Goal: Task Accomplishment & Management: Use online tool/utility

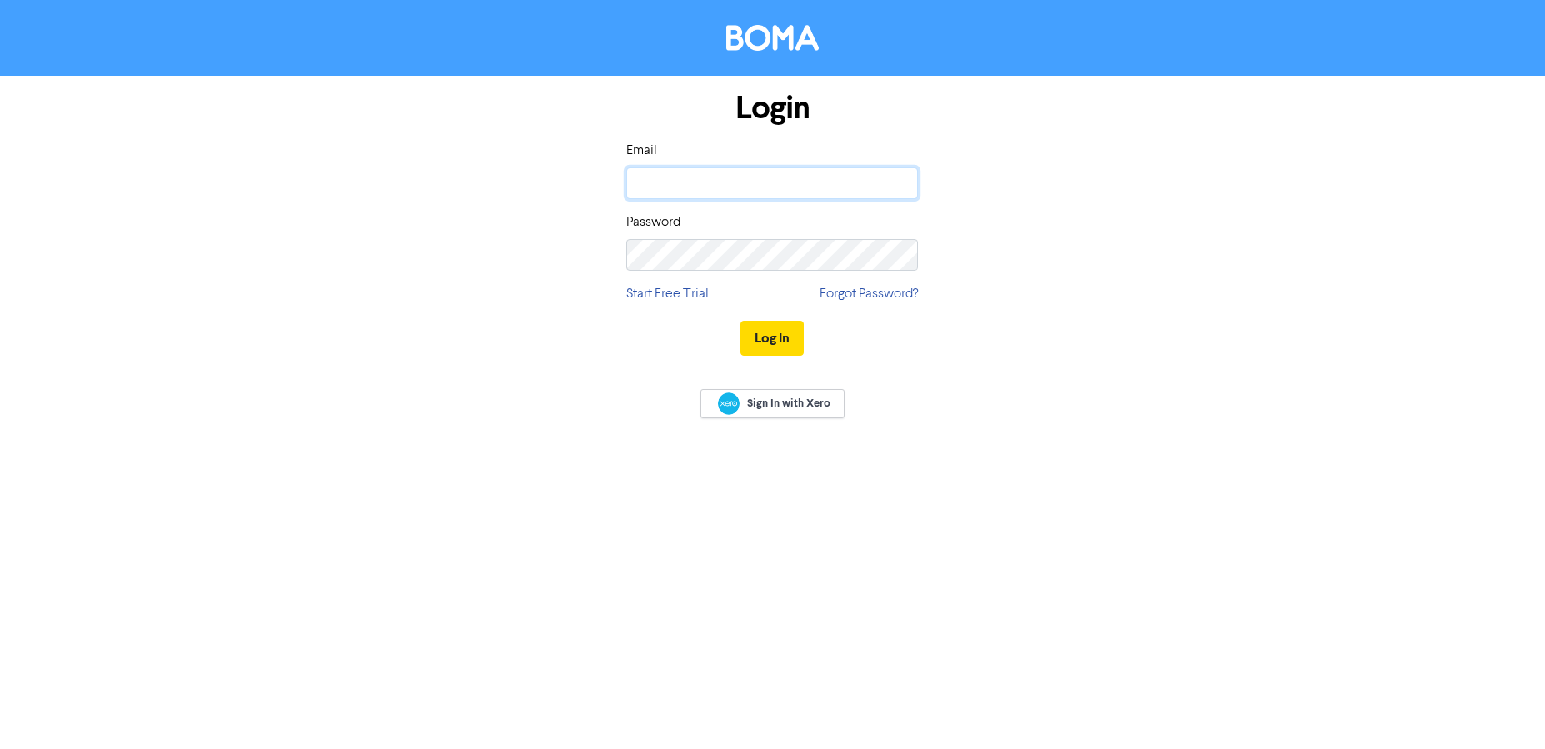
type input "[PERSON_NAME][EMAIL_ADDRESS][DOMAIN_NAME]"
click at [771, 341] on button "Log In" at bounding box center [771, 338] width 63 height 35
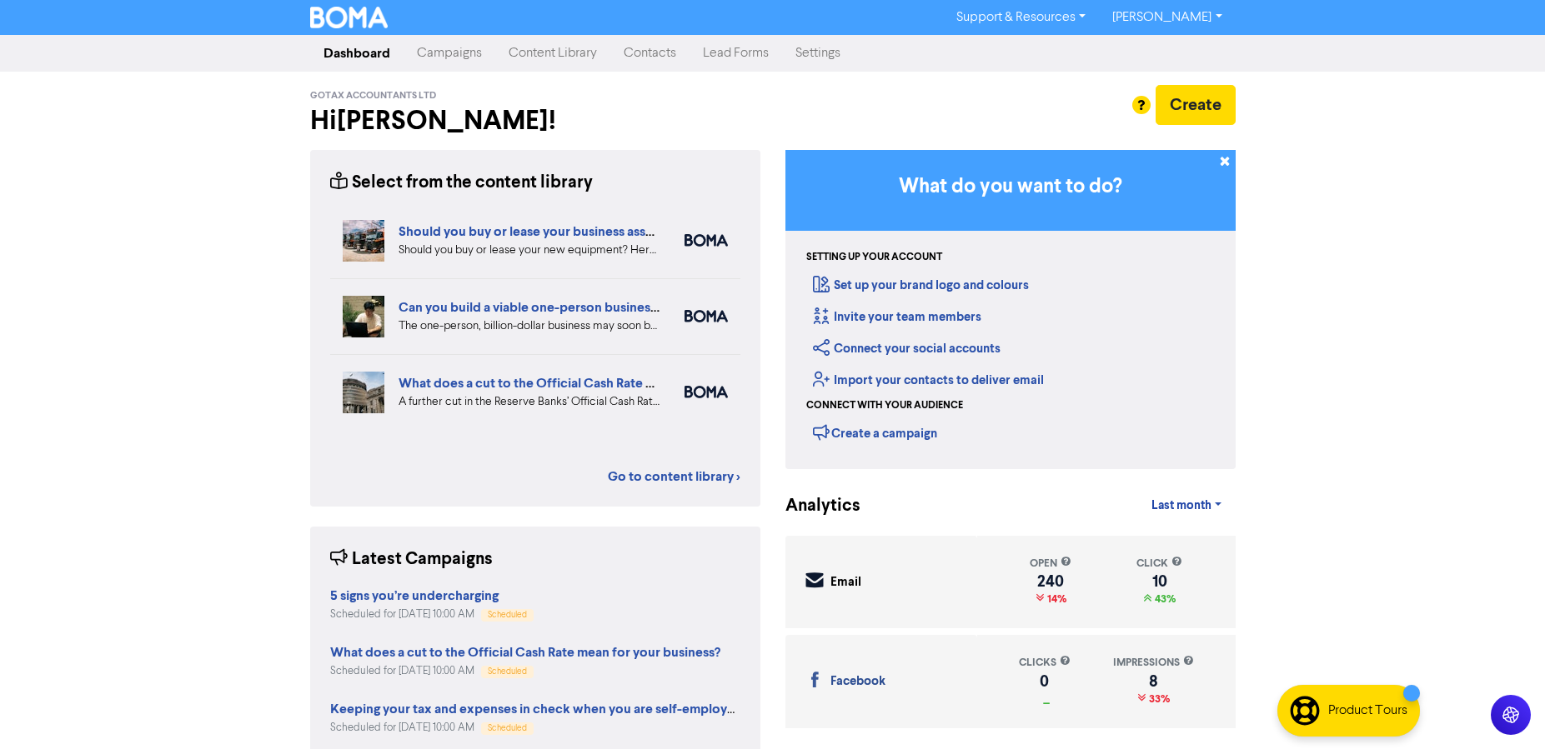
click at [469, 56] on link "Campaigns" at bounding box center [449, 53] width 92 height 33
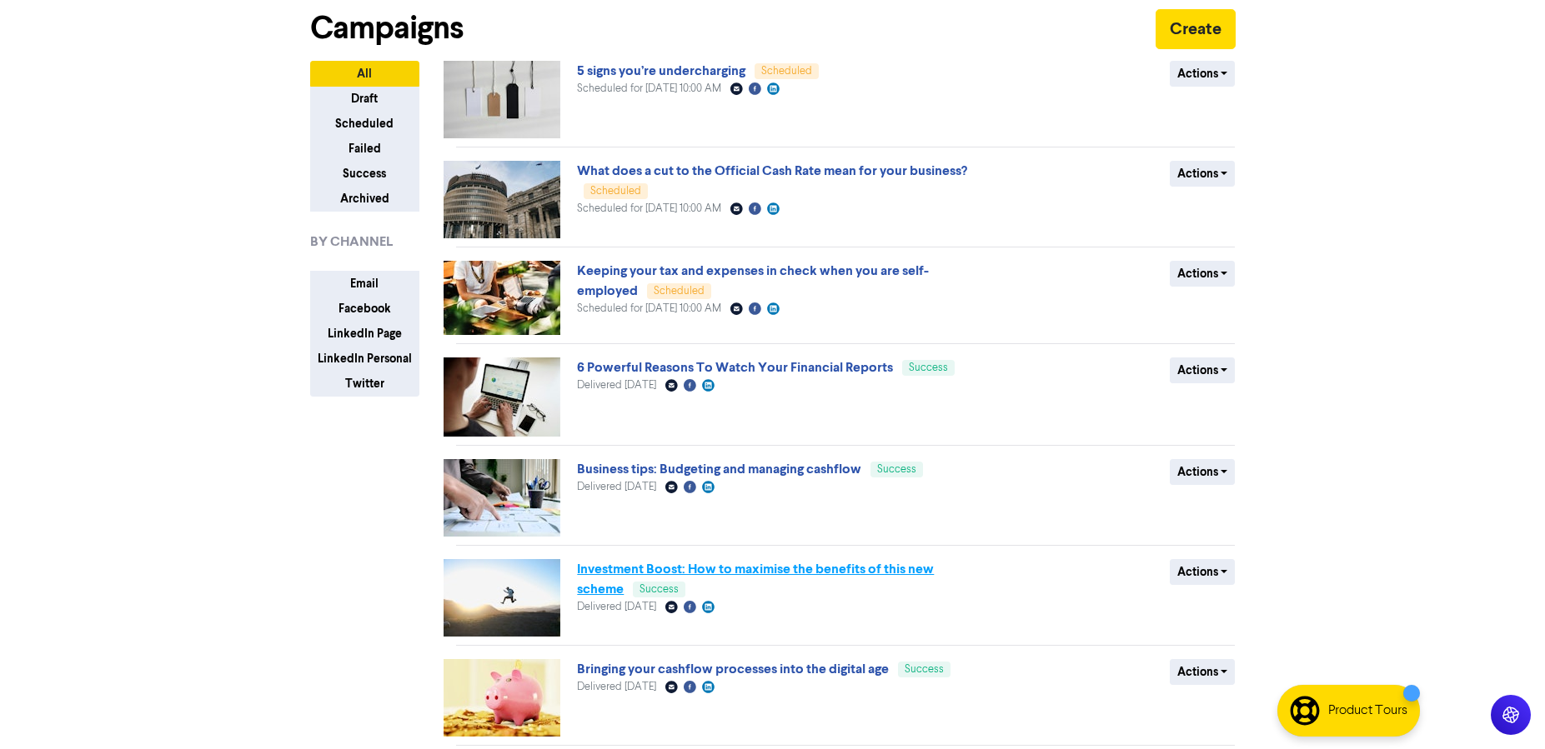
scroll to position [431, 0]
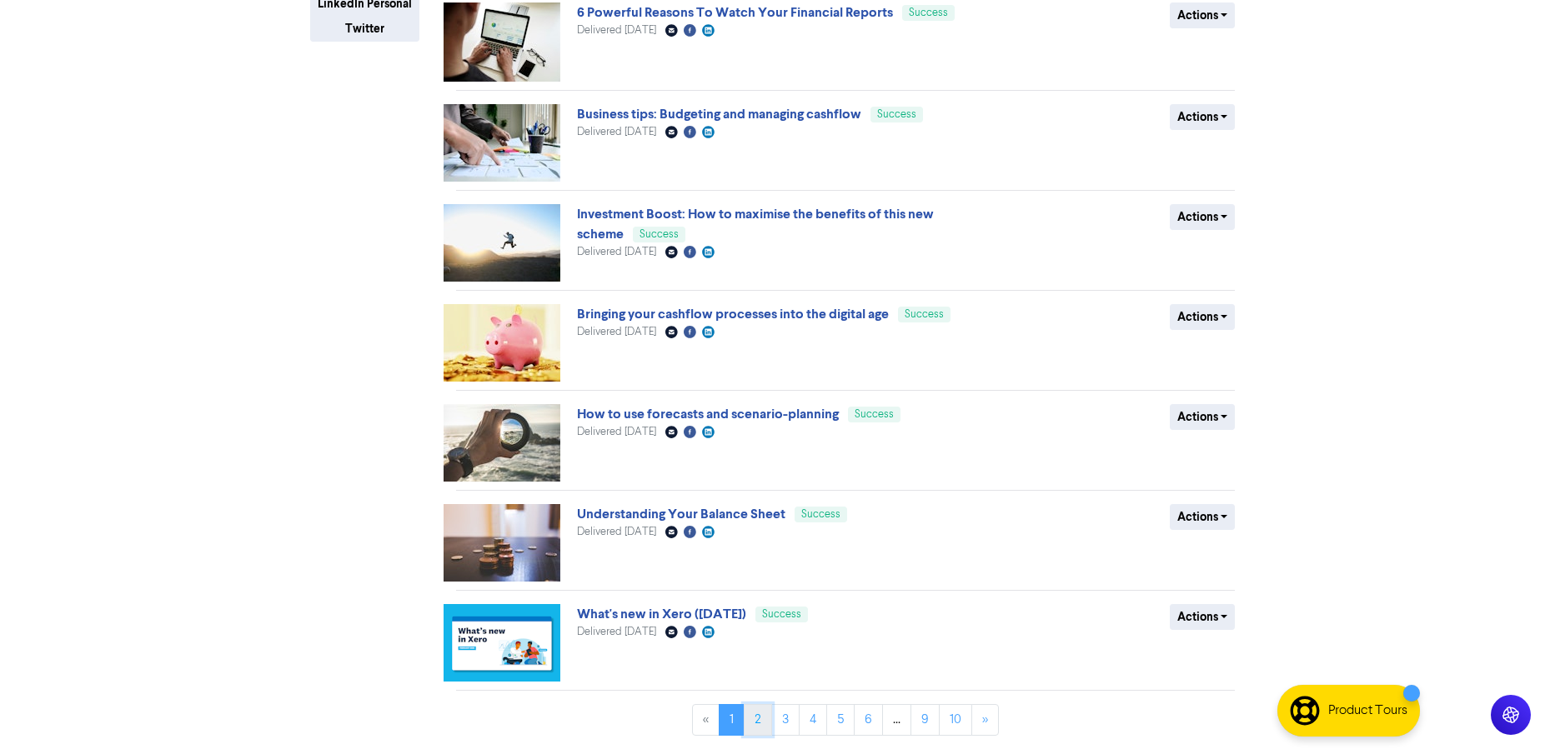
click at [764, 718] on link "2" at bounding box center [758, 720] width 28 height 32
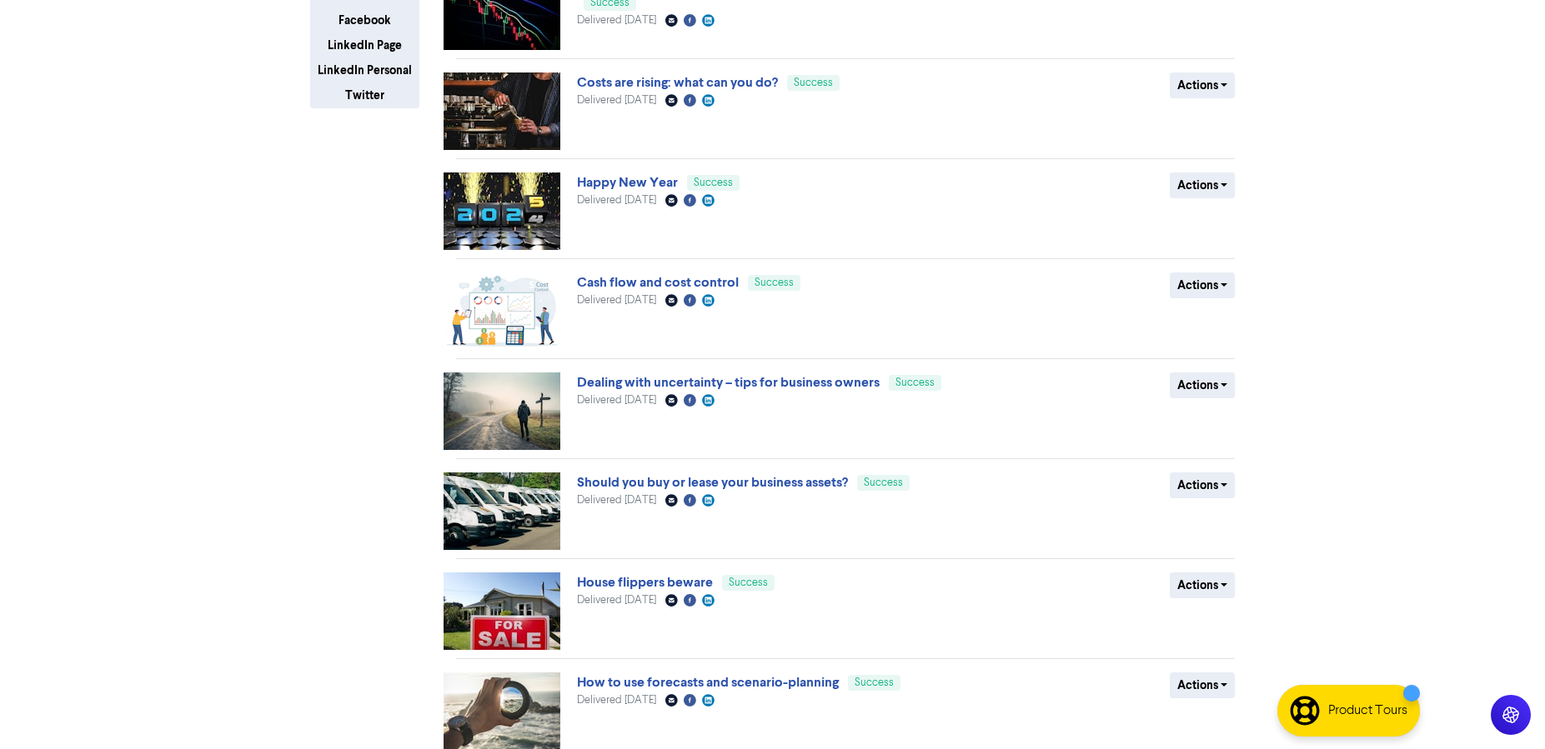
scroll to position [433, 0]
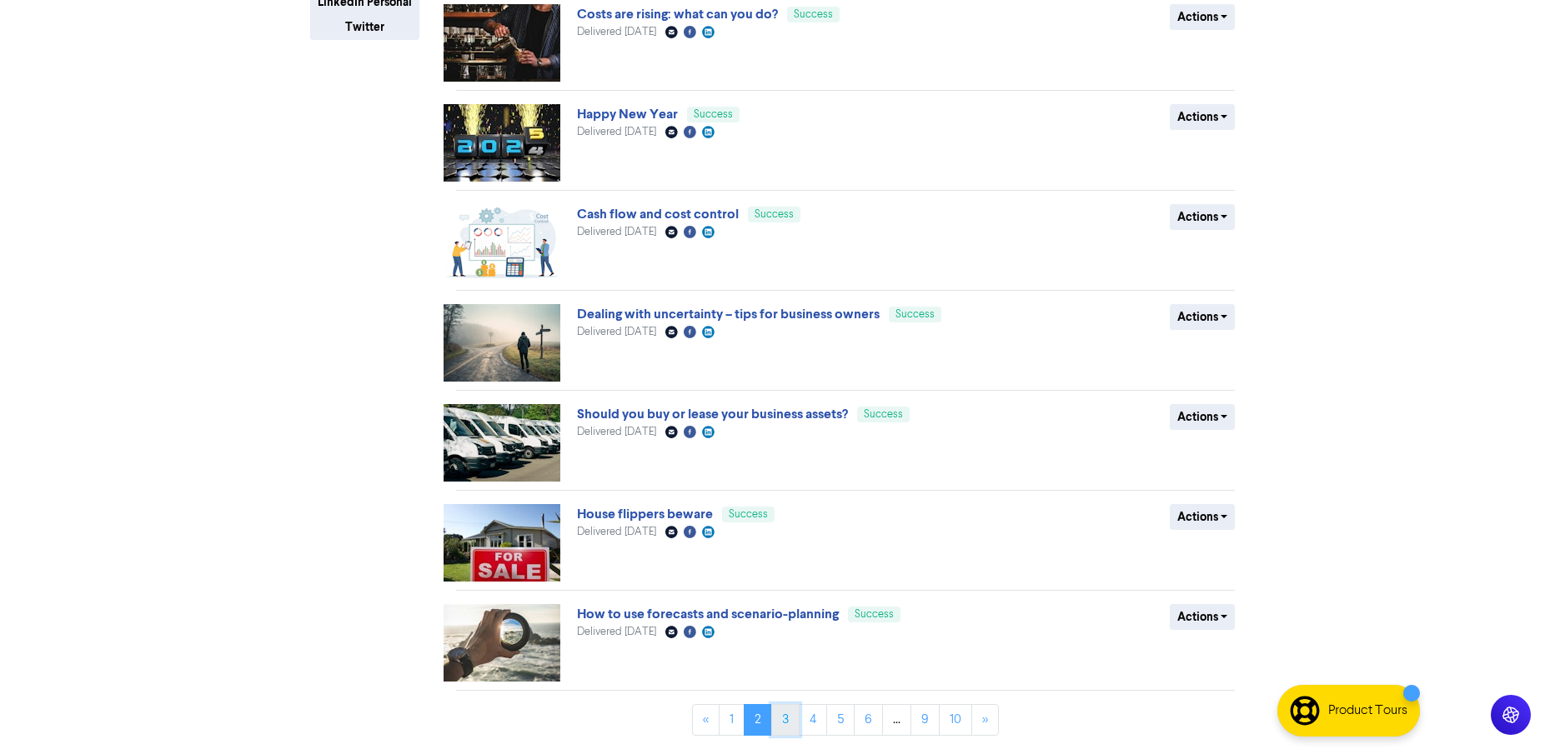
click at [794, 718] on link "3" at bounding box center [785, 720] width 28 height 32
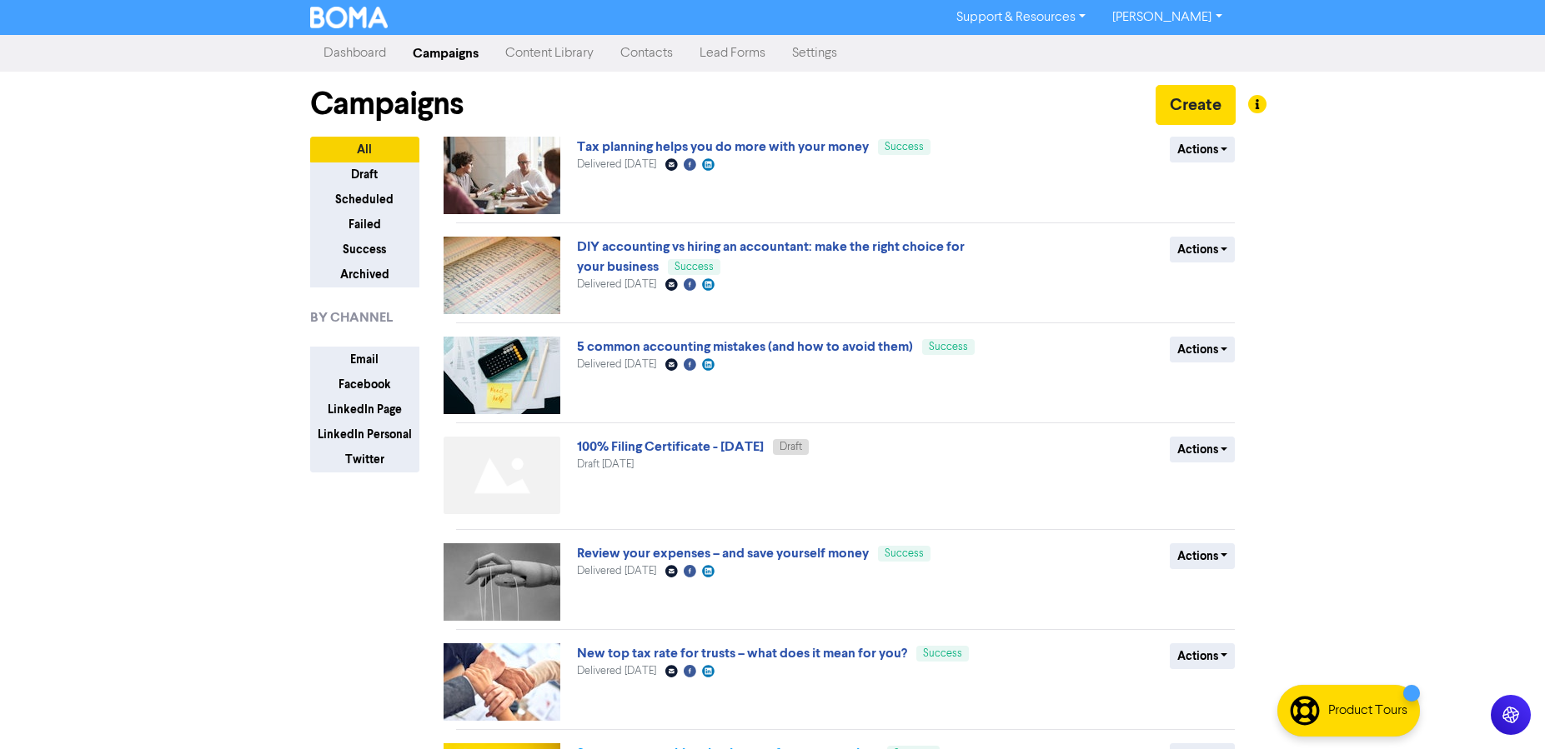
scroll to position [402, 0]
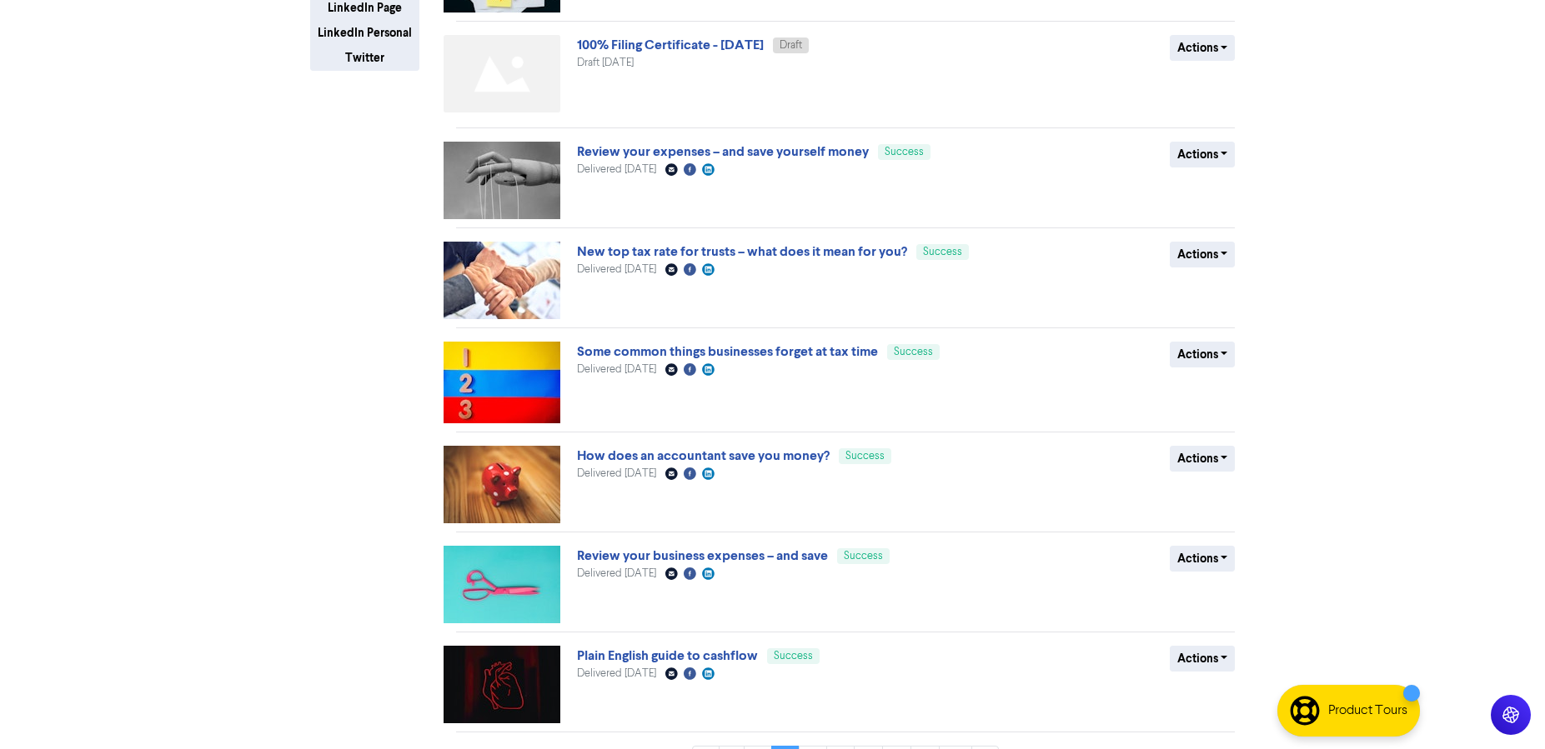
click at [818, 721] on div "Plain English guide to cashflow Success Delivered [DATE] Email Created with Ske…" at bounding box center [778, 685] width 402 height 78
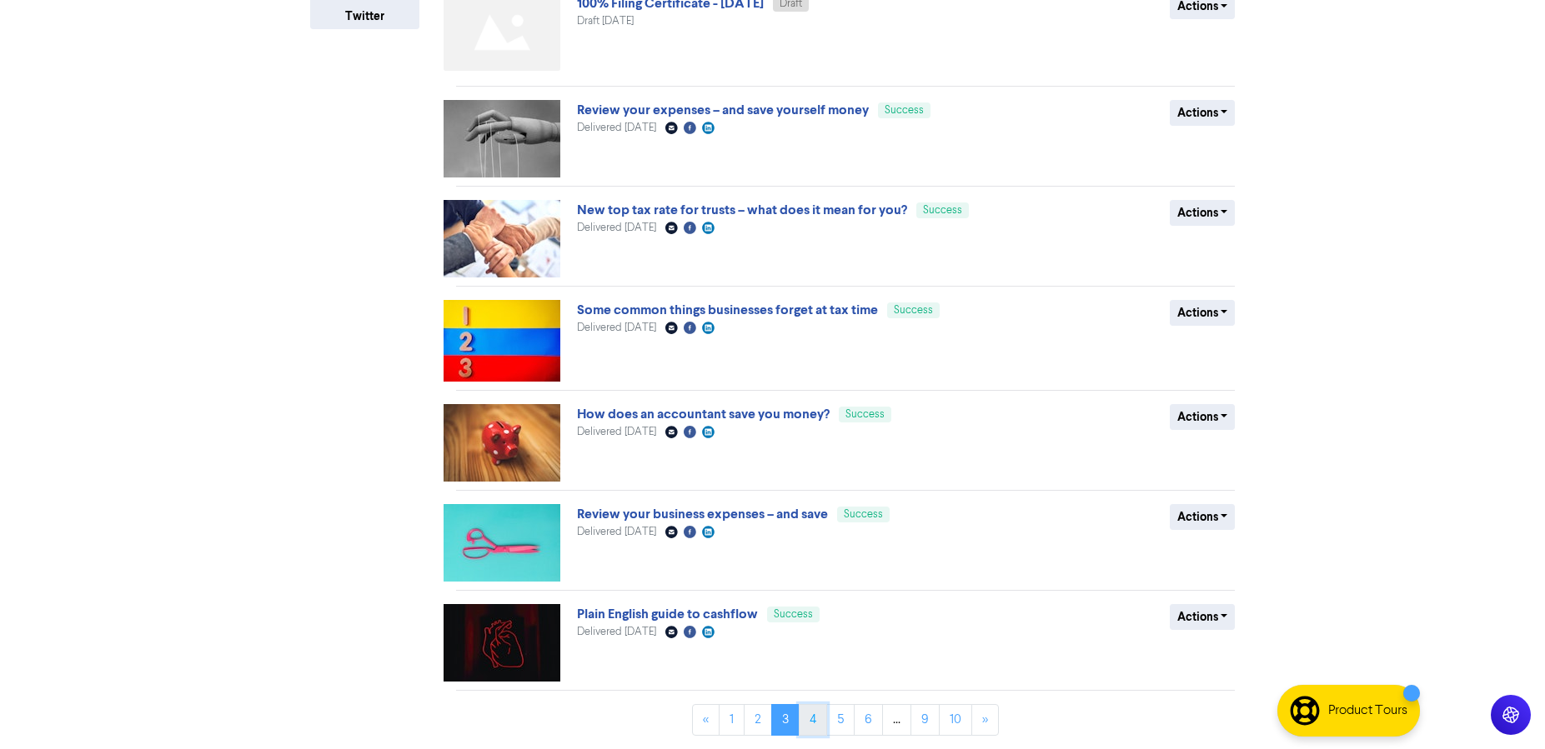
click at [816, 727] on link "4" at bounding box center [813, 720] width 28 height 32
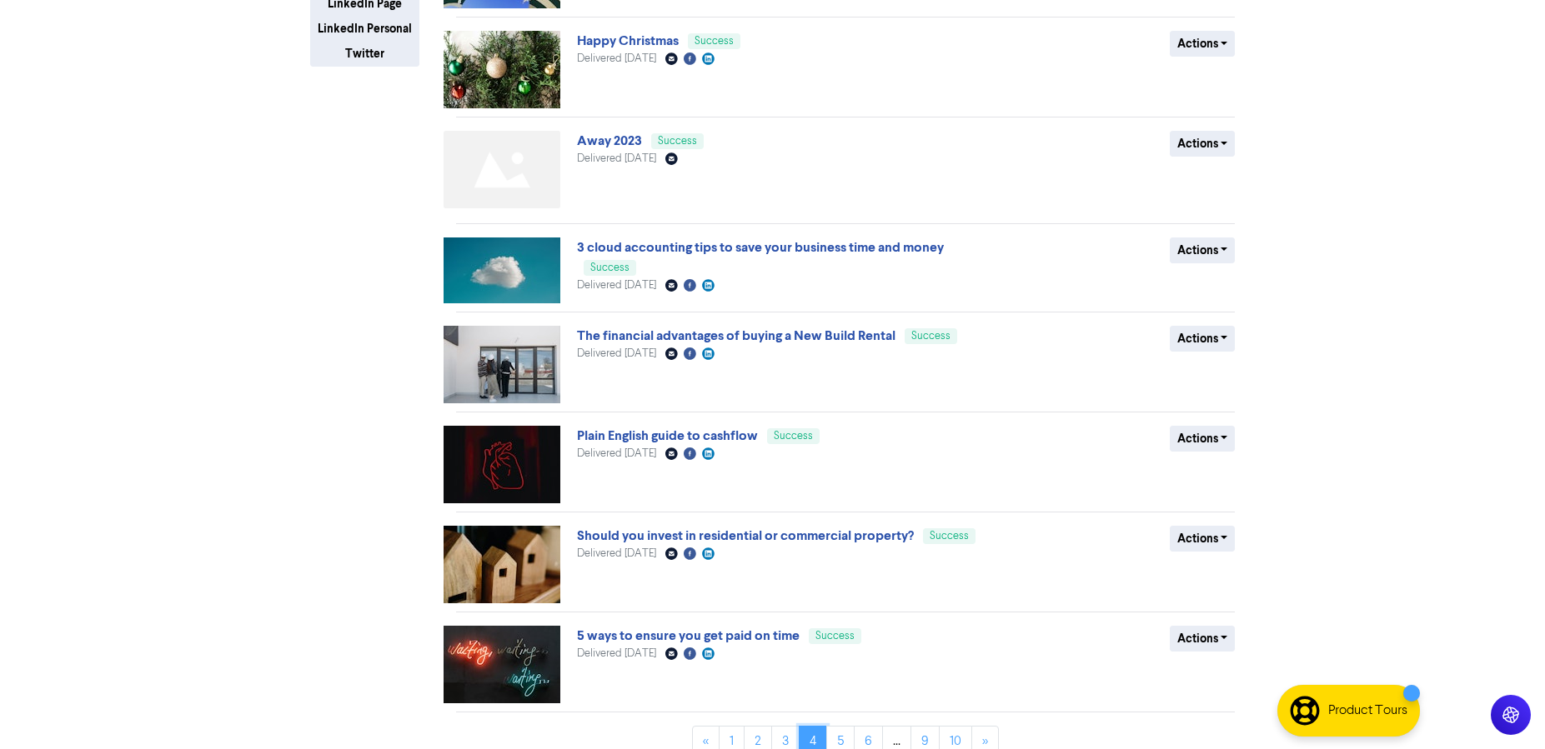
scroll to position [428, 0]
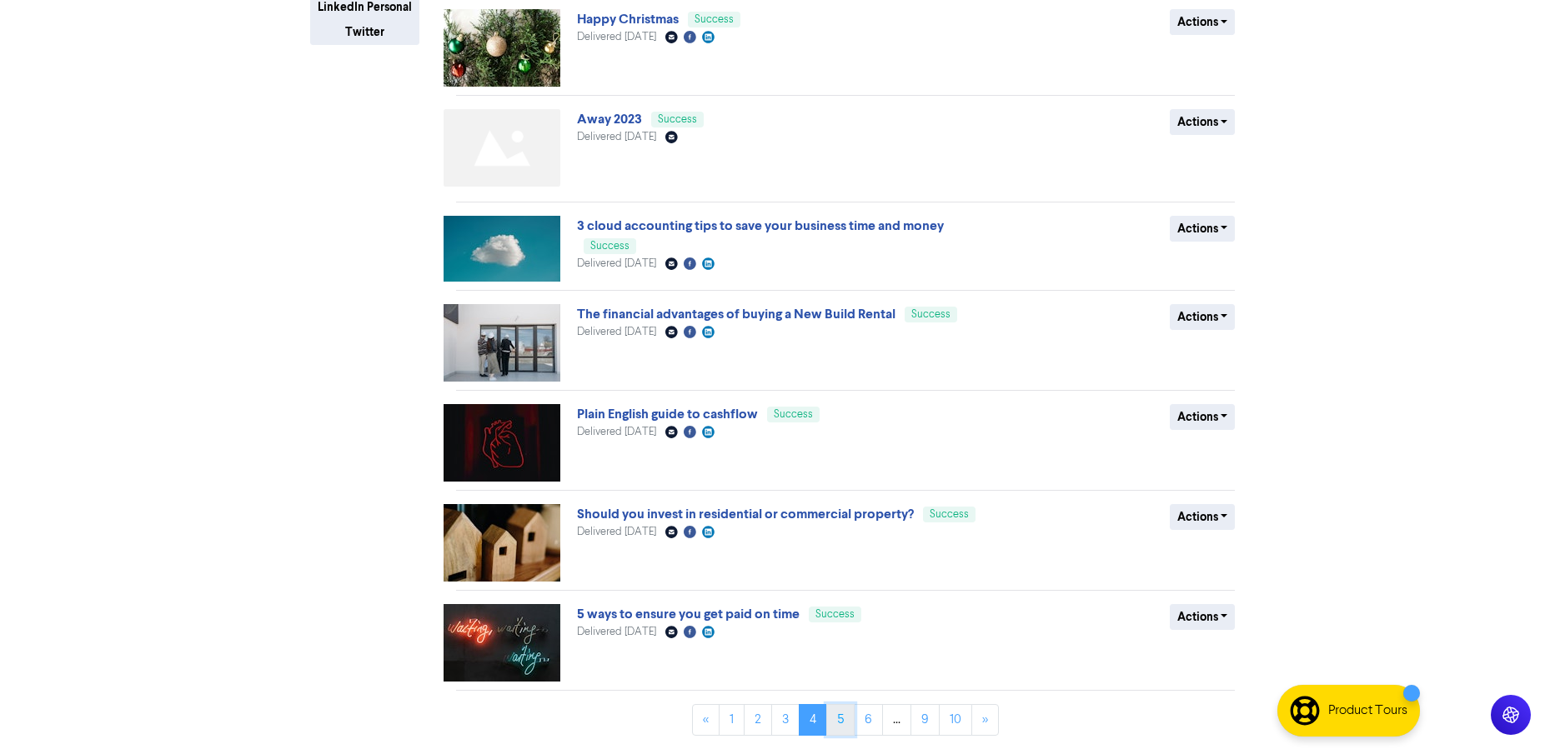
click at [846, 726] on link "5" at bounding box center [840, 720] width 28 height 32
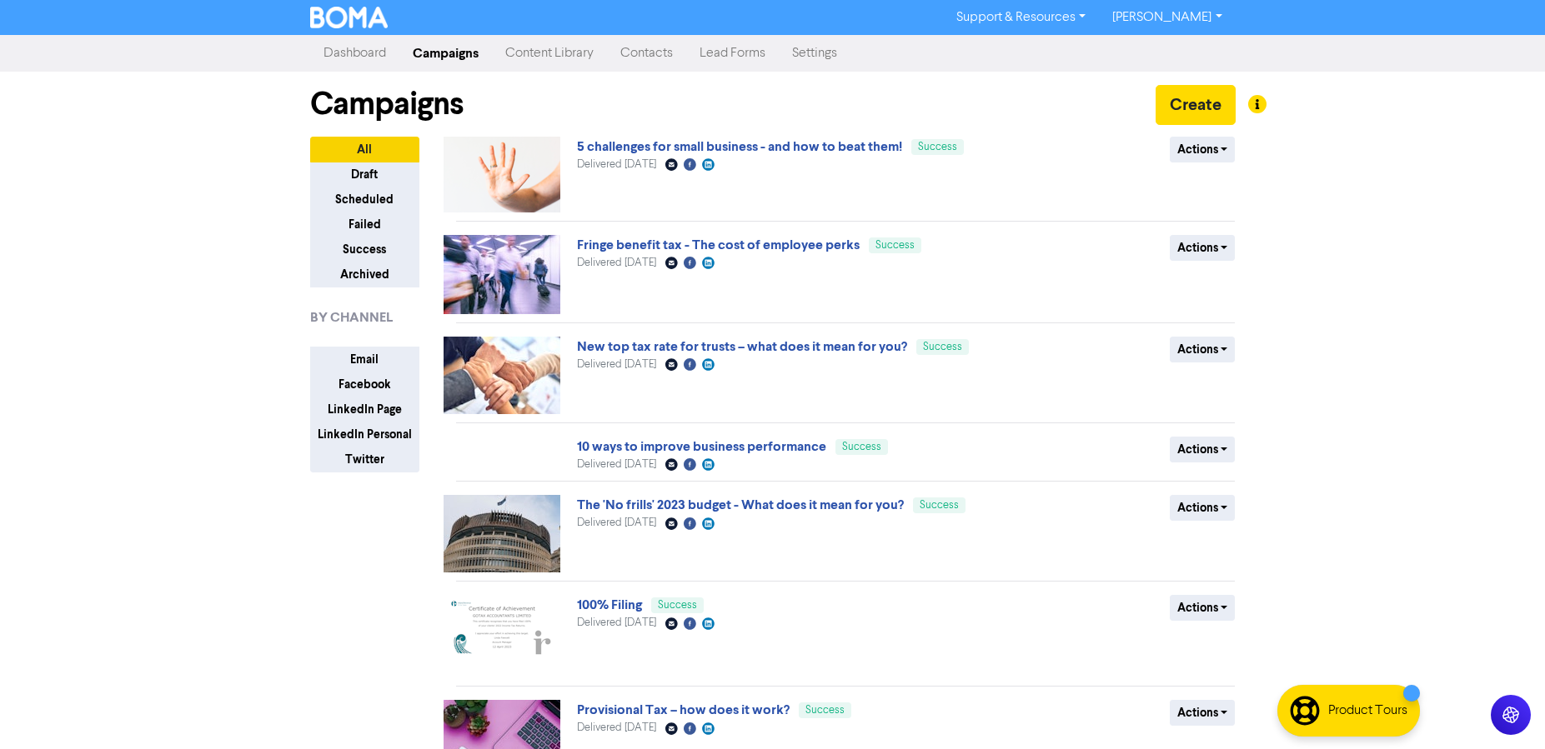
scroll to position [458, 0]
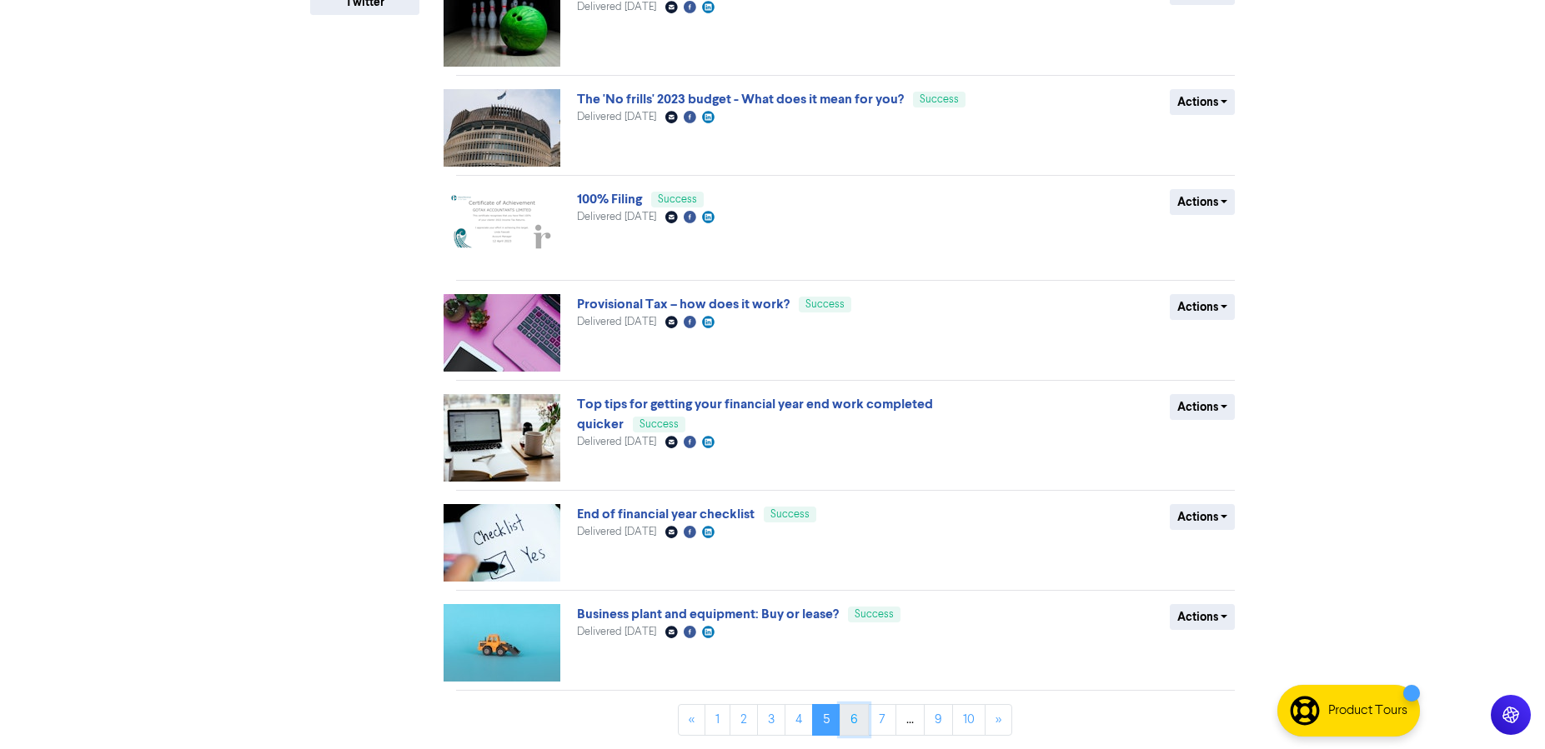
click at [856, 717] on link "6" at bounding box center [853, 720] width 29 height 32
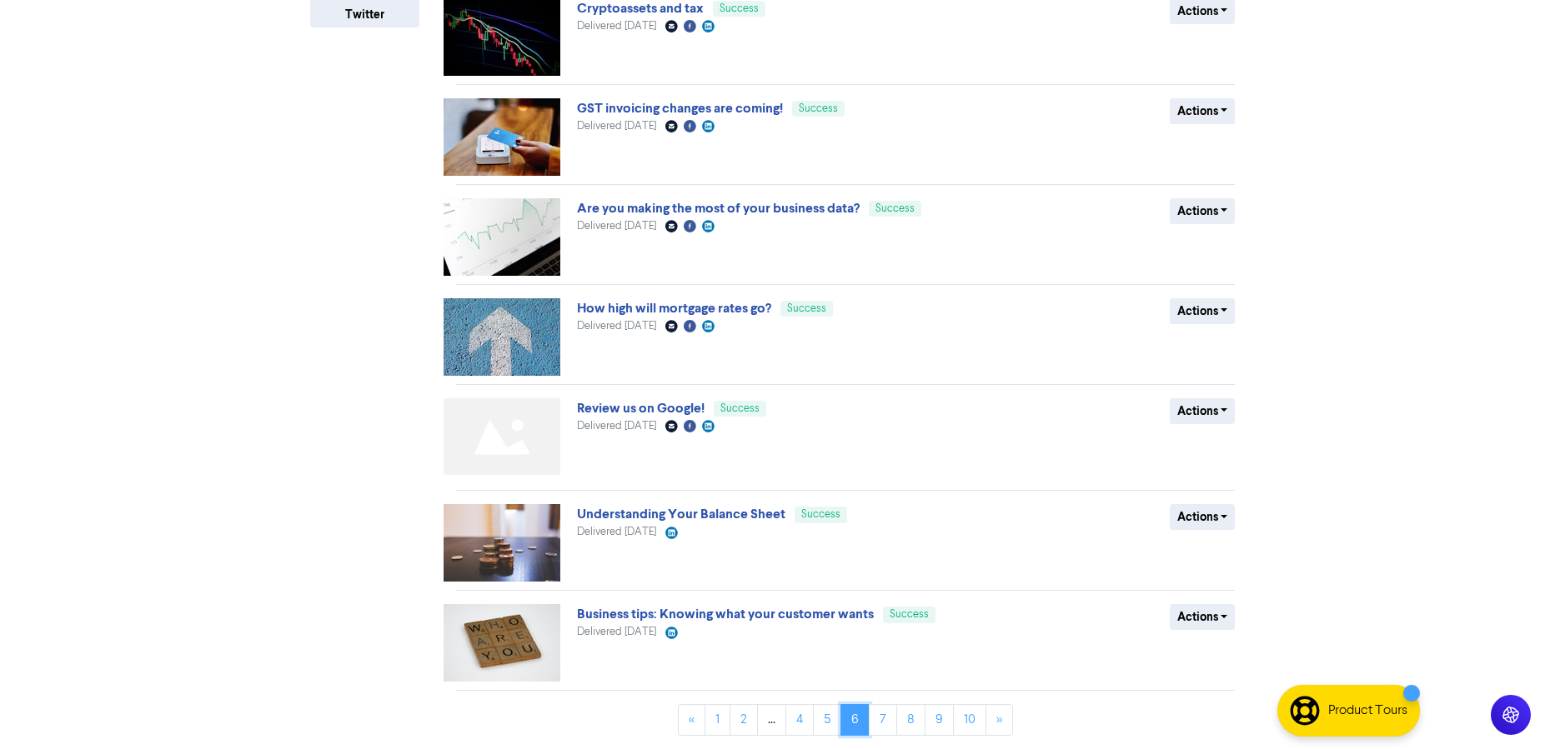
scroll to position [445, 0]
click at [659, 407] on link "Review us on Google!" at bounding box center [641, 408] width 128 height 17
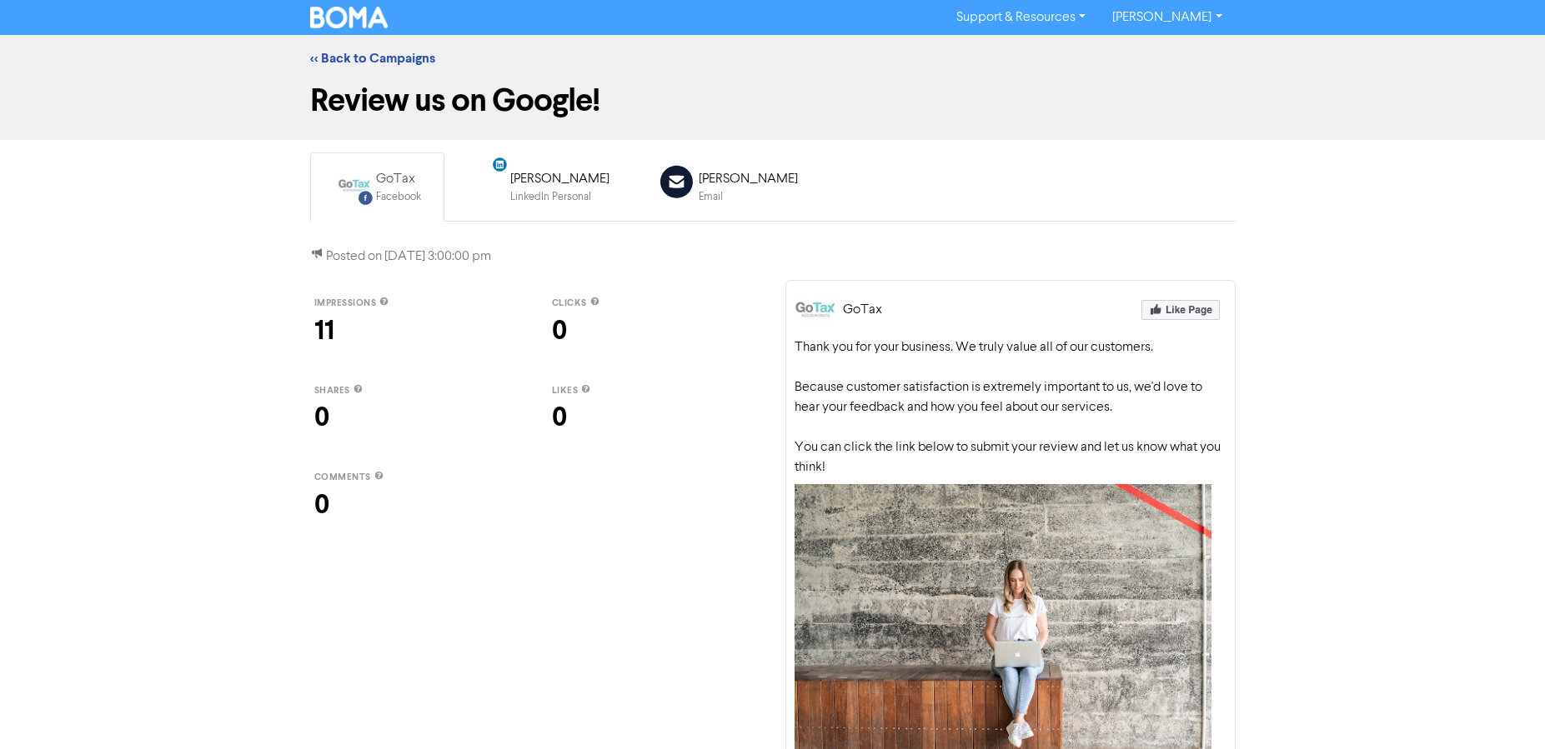
click at [382, 41] on div "<< Back to Campaigns" at bounding box center [772, 58] width 1545 height 47
click at [382, 53] on link "<< Back to Campaigns" at bounding box center [372, 58] width 125 height 17
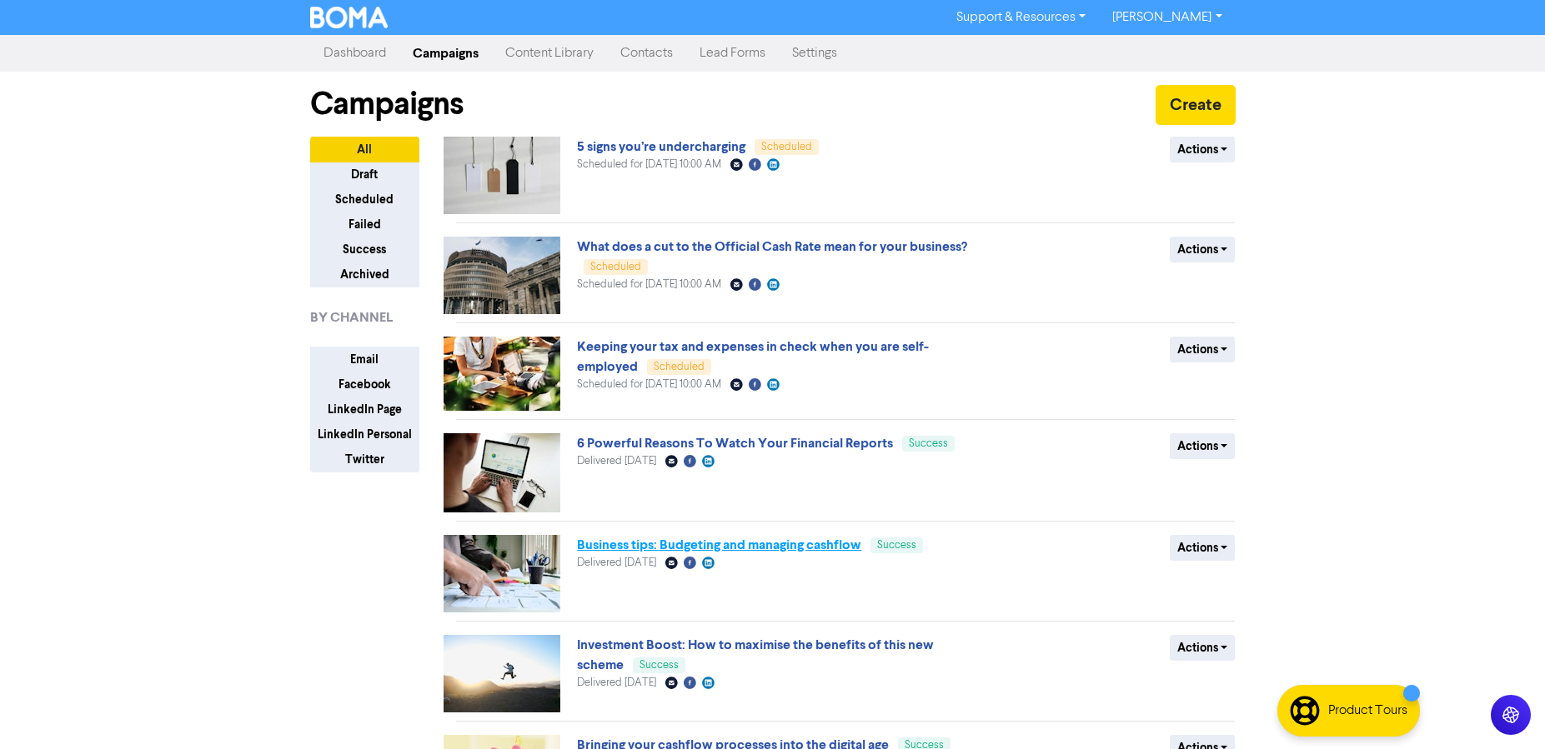
scroll to position [431, 0]
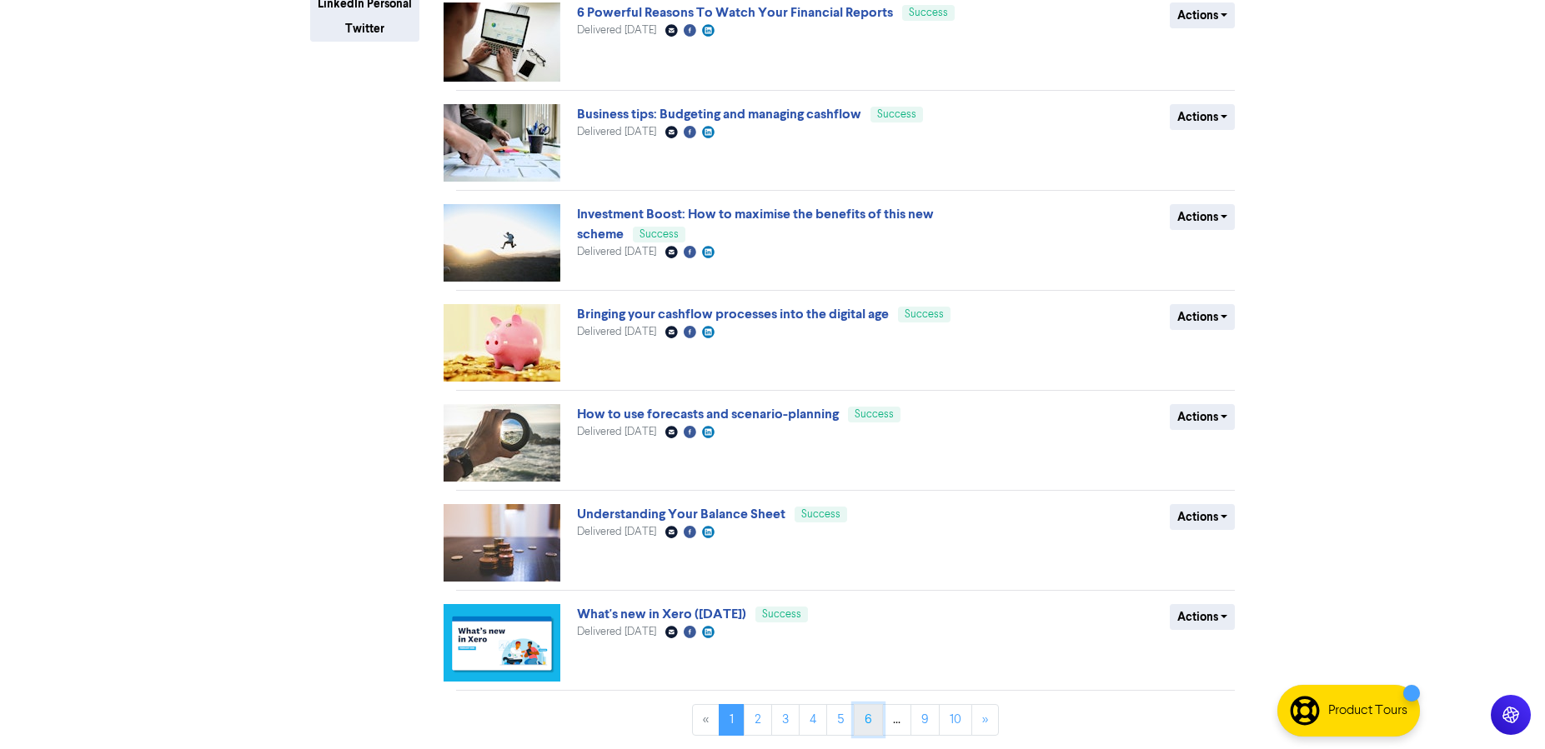
click at [867, 720] on link "6" at bounding box center [868, 720] width 29 height 32
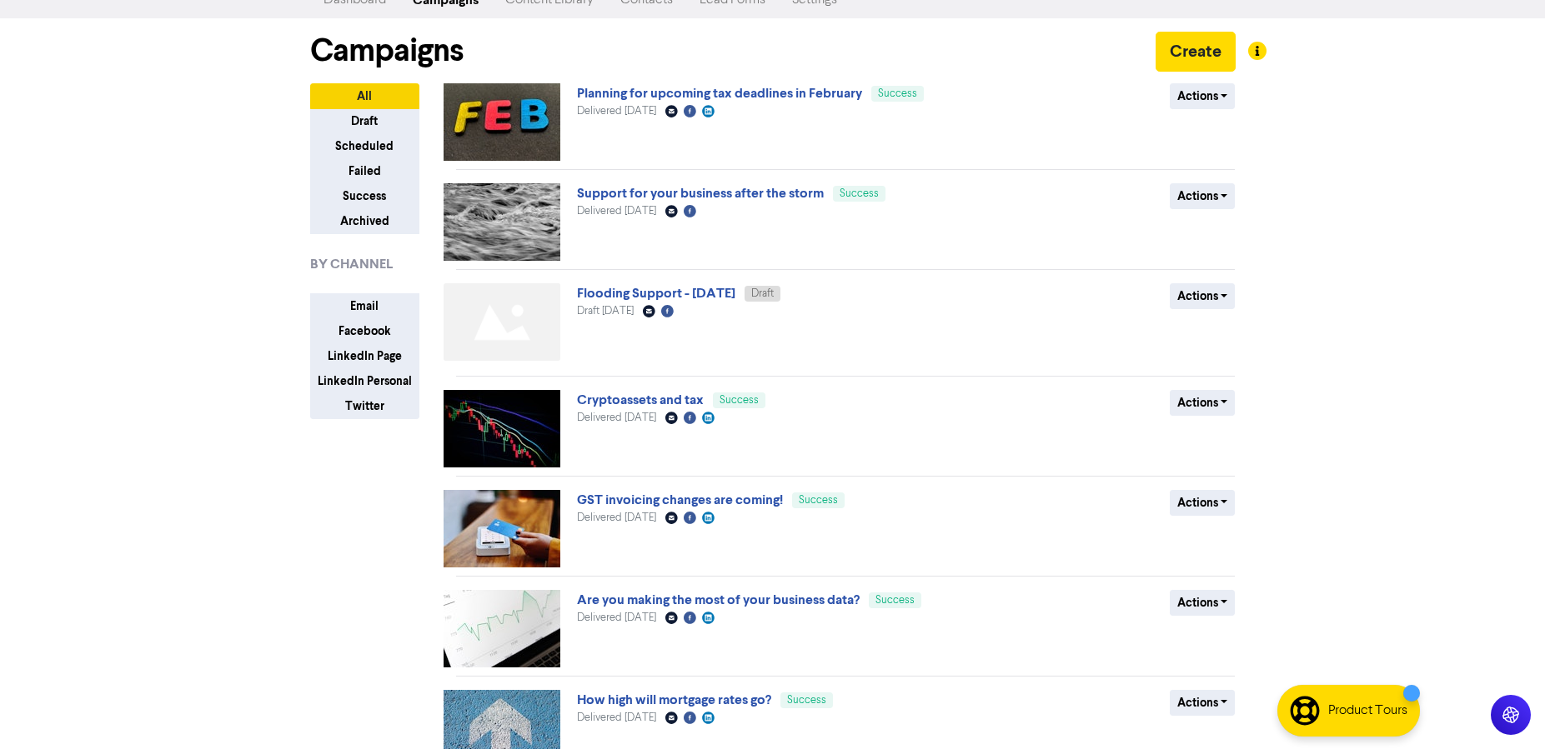
scroll to position [204, 0]
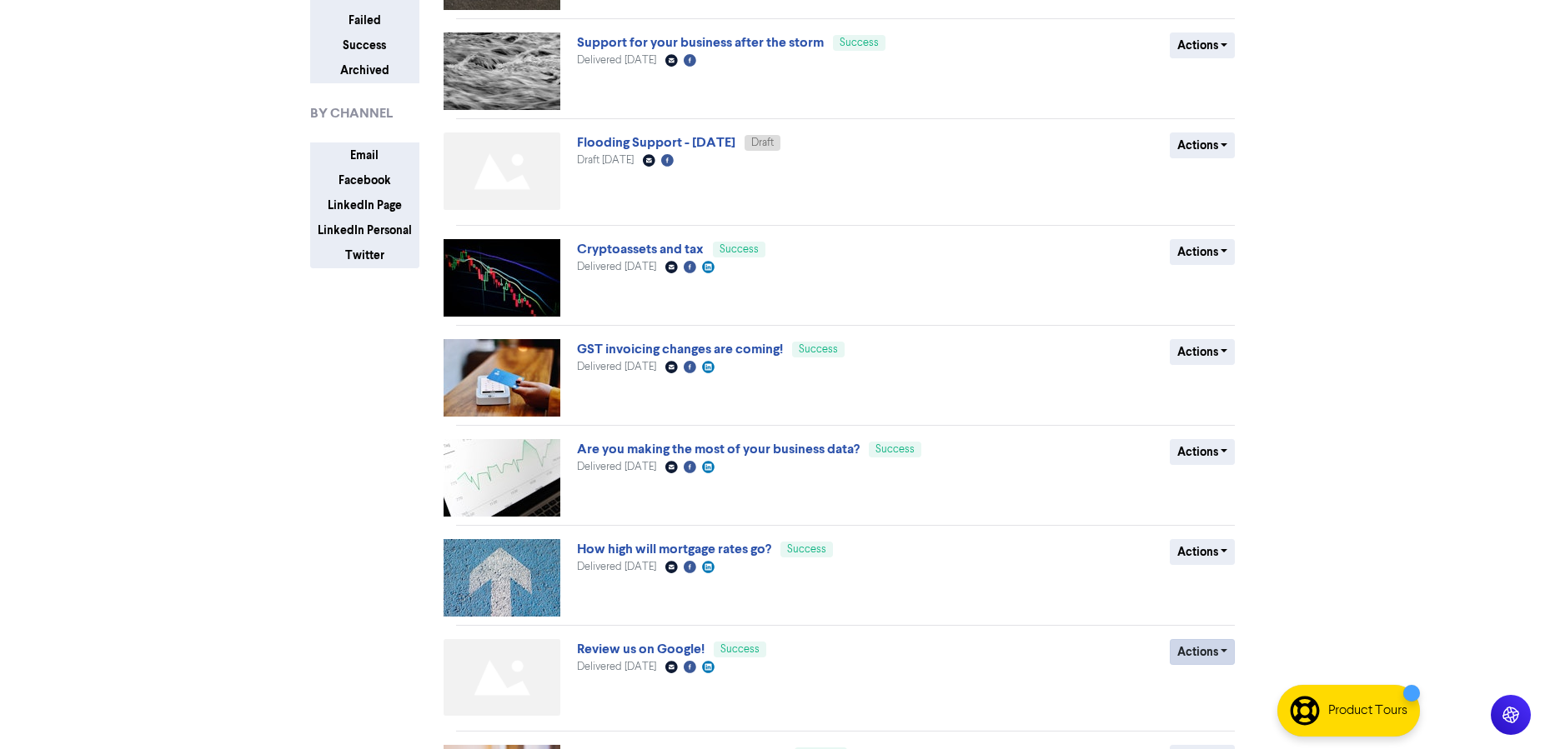
click at [1218, 655] on button "Actions" at bounding box center [1203, 652] width 66 height 26
click at [1220, 687] on button "Duplicate" at bounding box center [1236, 687] width 132 height 27
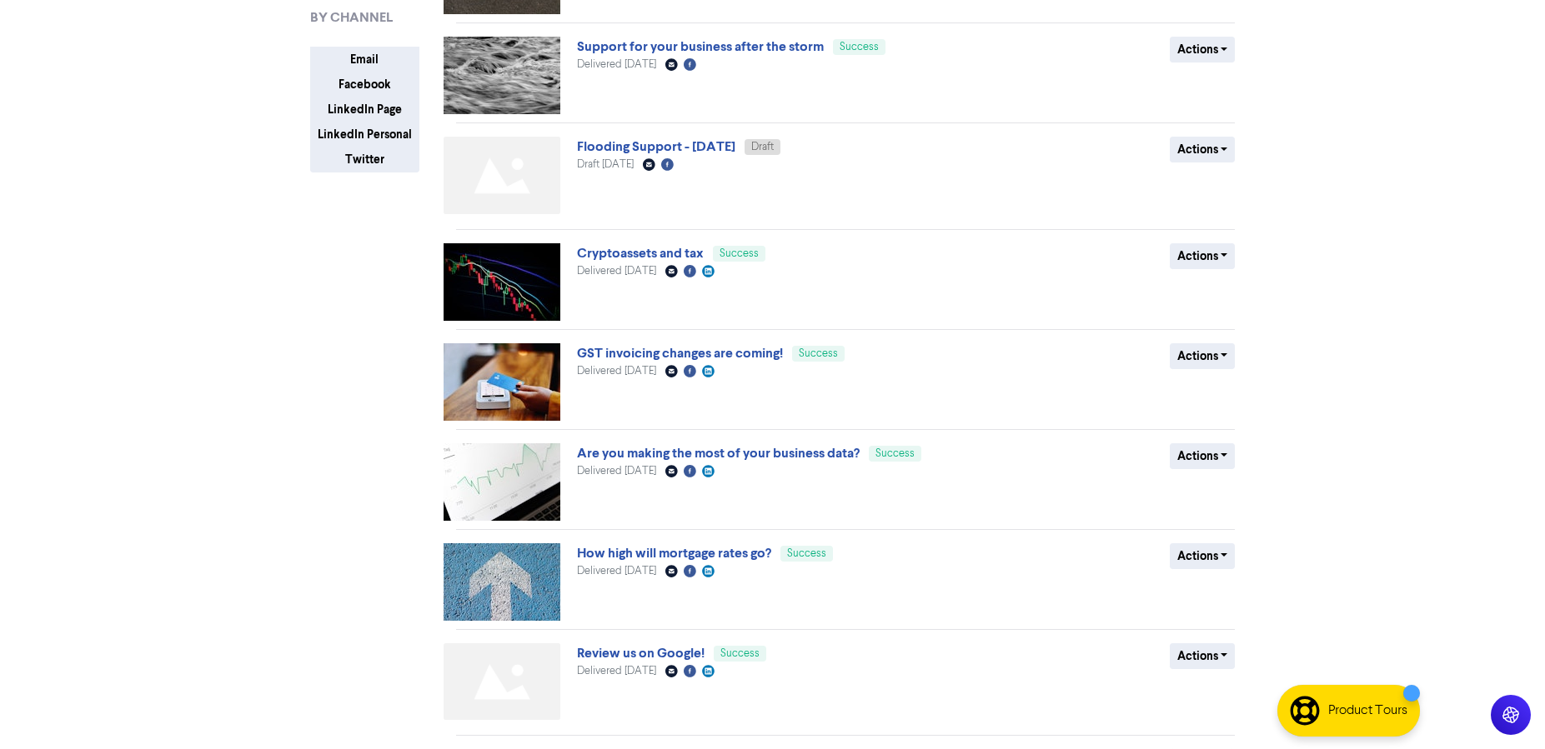
scroll to position [445, 0]
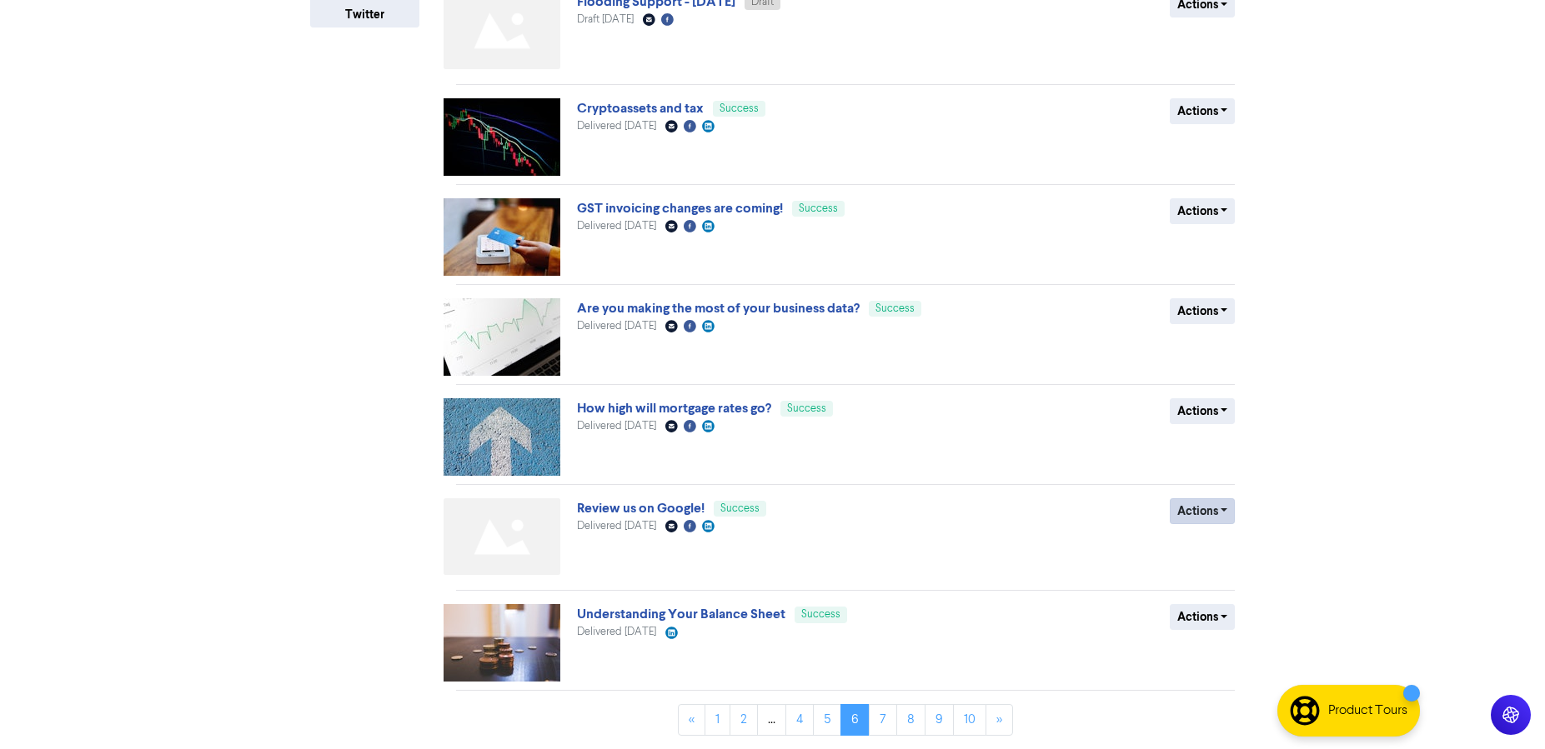
click at [1202, 522] on button "Actions" at bounding box center [1203, 511] width 66 height 26
click at [1201, 522] on button "Actions" at bounding box center [1203, 511] width 66 height 26
click at [1203, 524] on div "Actions Duplicate Archive" at bounding box center [1113, 540] width 268 height 84
click at [1200, 517] on button "Actions" at bounding box center [1203, 511] width 66 height 26
click at [1215, 548] on button "Duplicate" at bounding box center [1236, 547] width 132 height 27
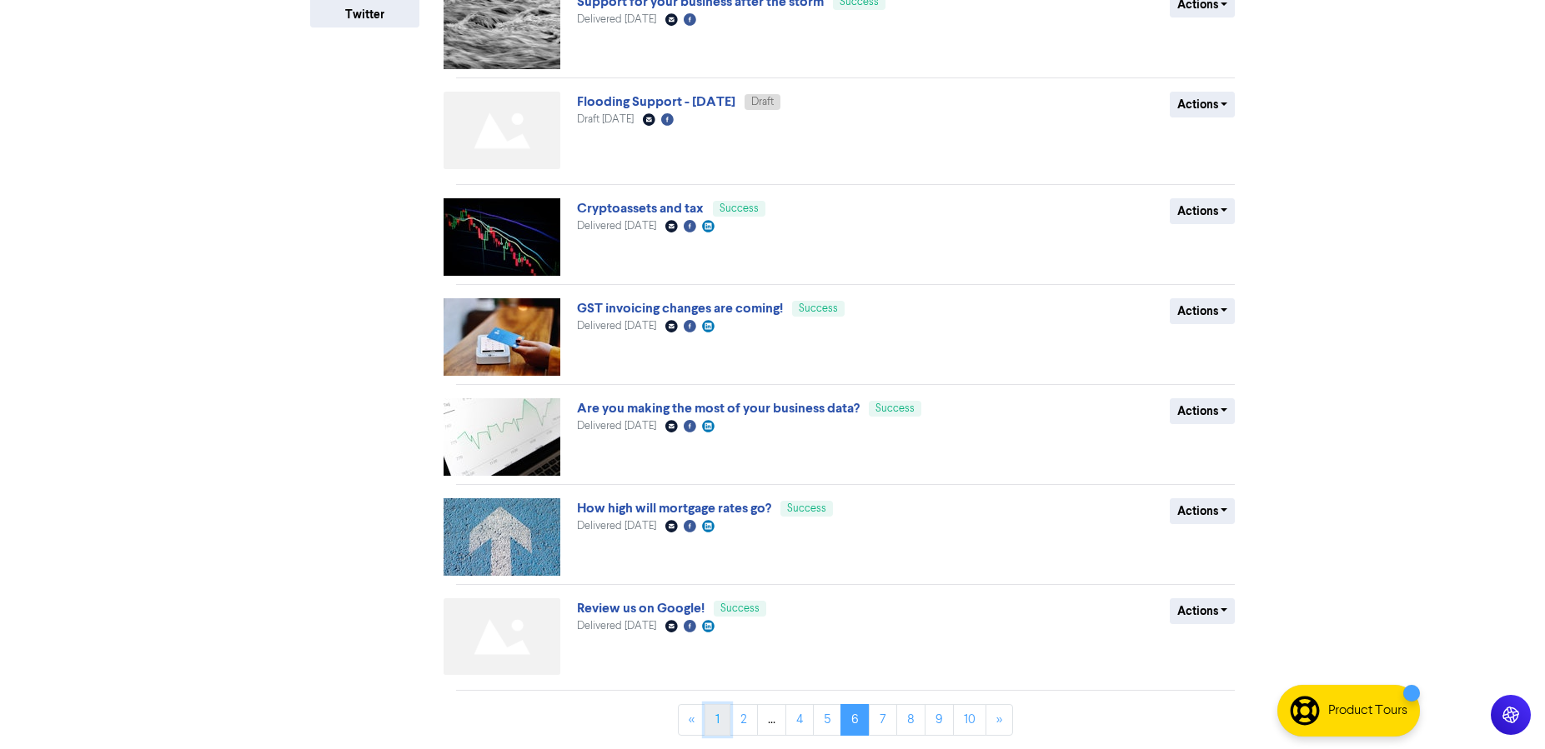
click at [713, 719] on link "1" at bounding box center [717, 720] width 26 height 32
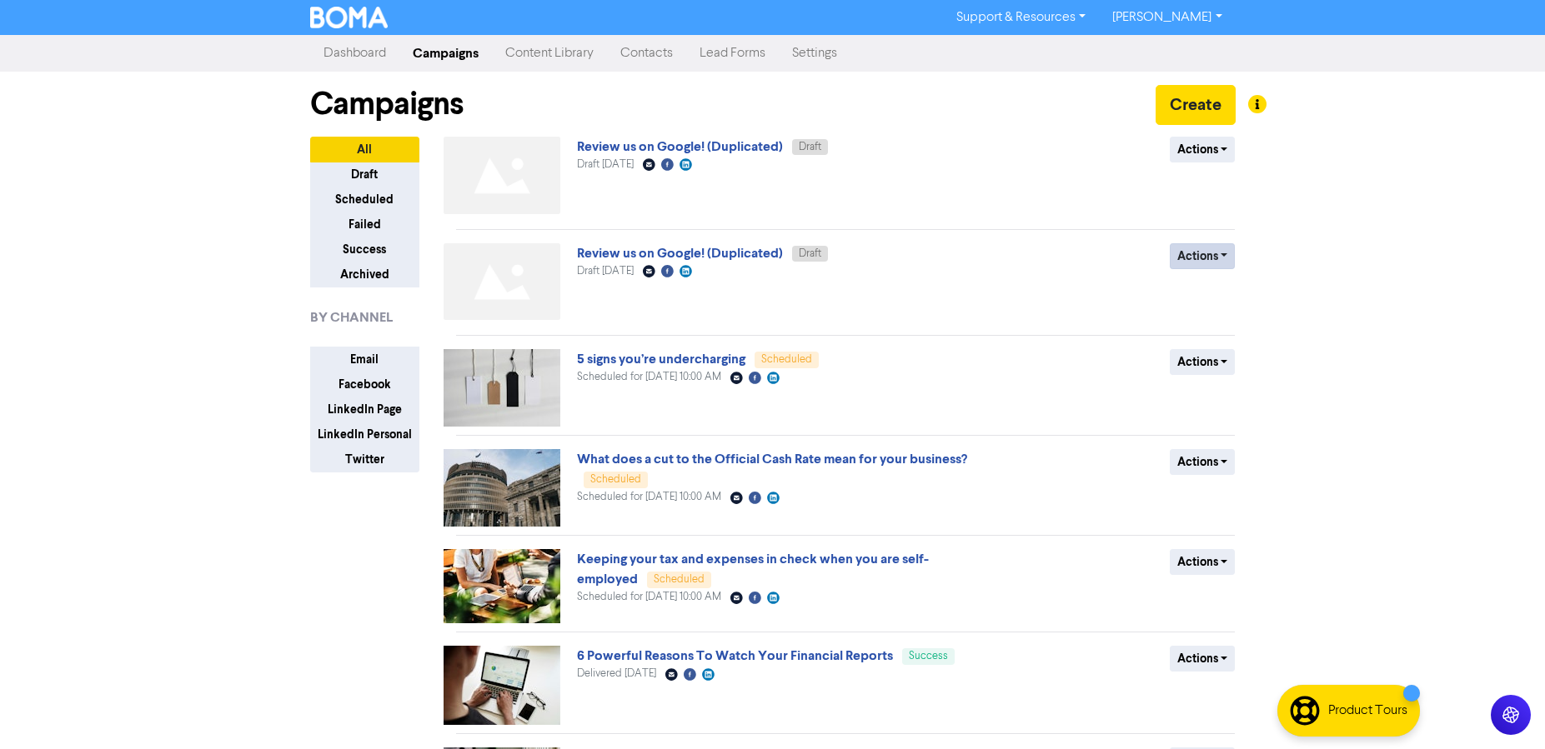
click at [1189, 254] on button "Actions" at bounding box center [1203, 256] width 66 height 26
click at [1211, 298] on button "Delete" at bounding box center [1236, 291] width 132 height 27
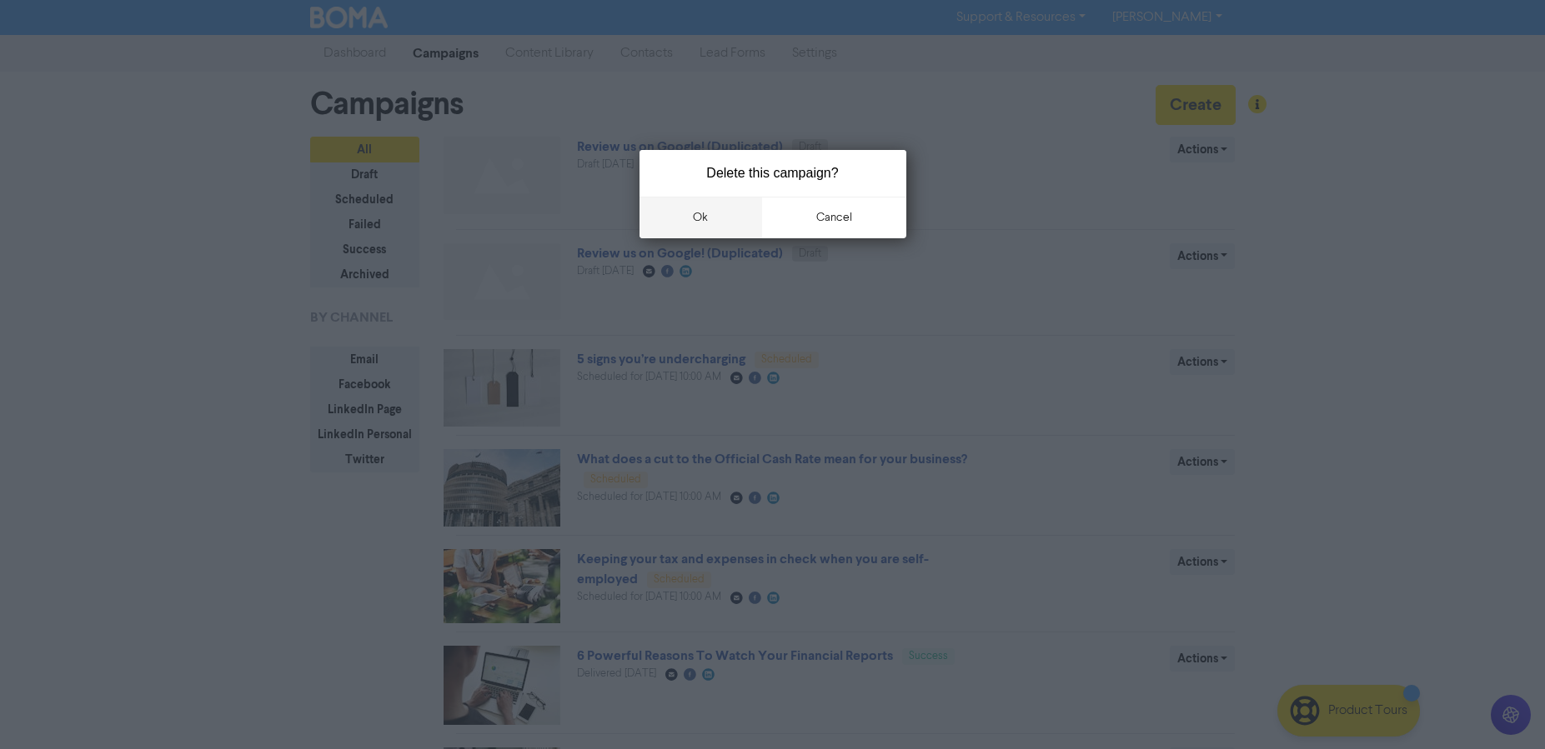
click at [694, 218] on button "ok" at bounding box center [700, 218] width 123 height 42
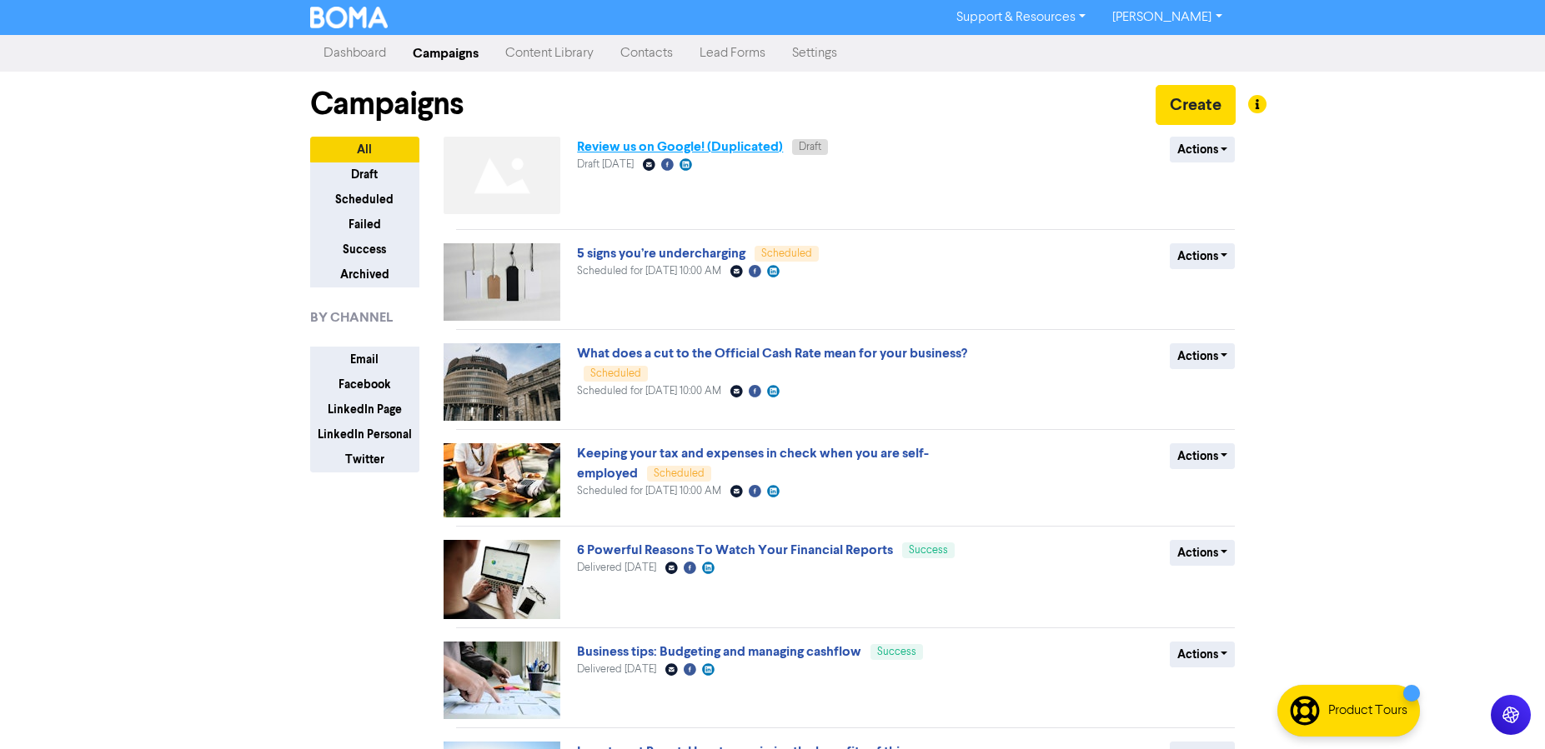
click at [674, 143] on link "Review us on Google! (Duplicated)" at bounding box center [680, 146] width 206 height 17
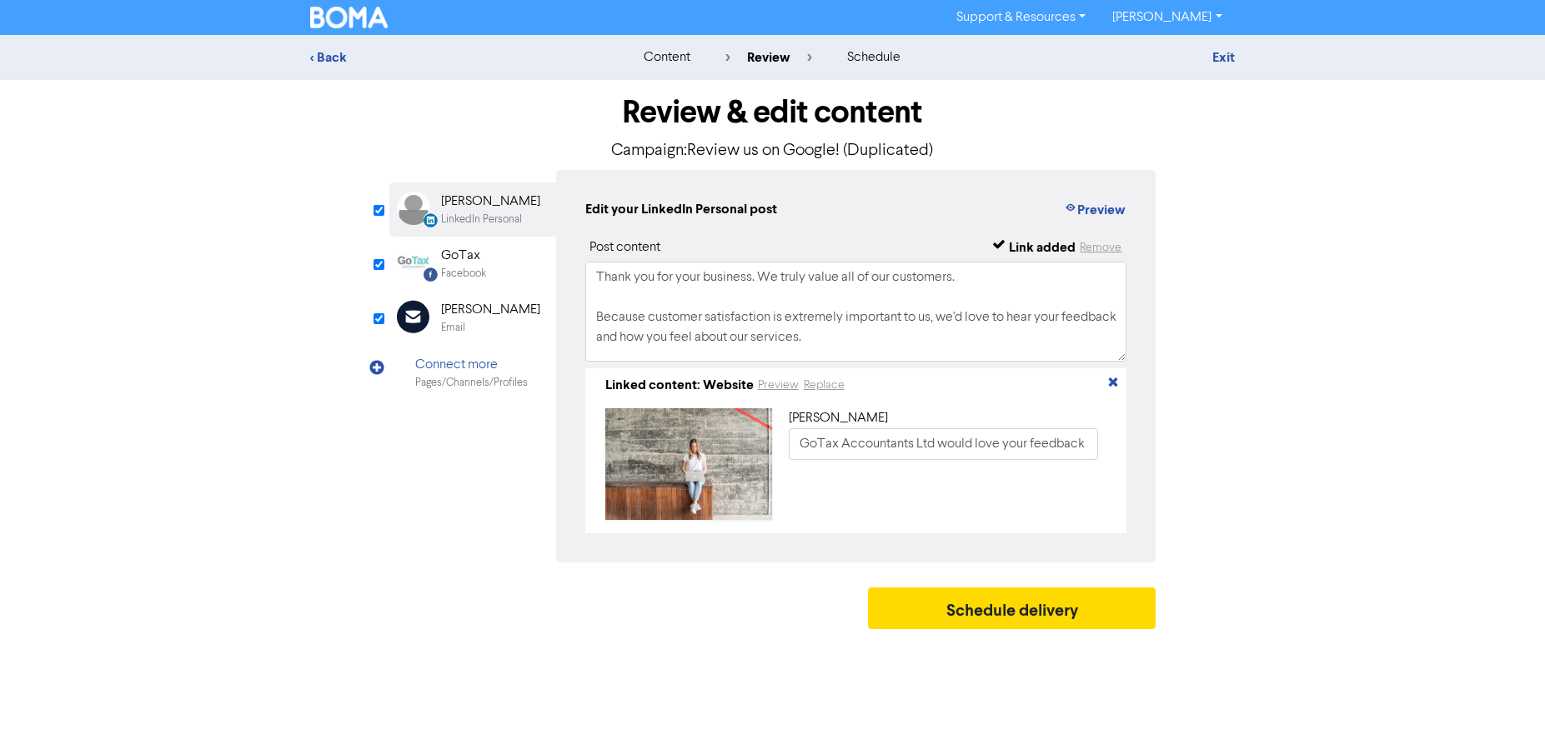
scroll to position [32, 0]
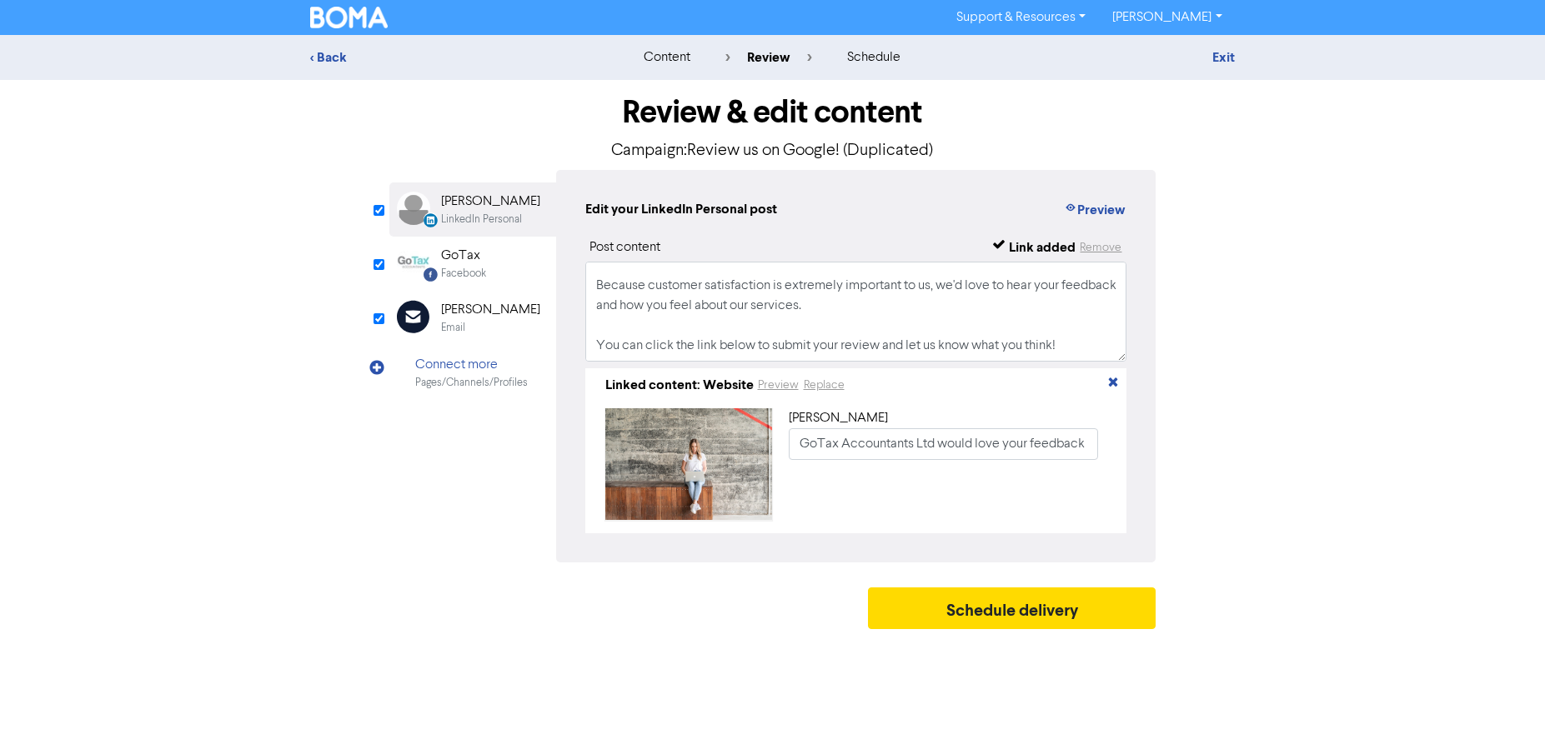
click at [488, 262] on div "Facebook Created with Sketch. GoTax Facebook" at bounding box center [472, 264] width 167 height 54
click at [486, 312] on div "[PERSON_NAME]" at bounding box center [490, 310] width 99 height 20
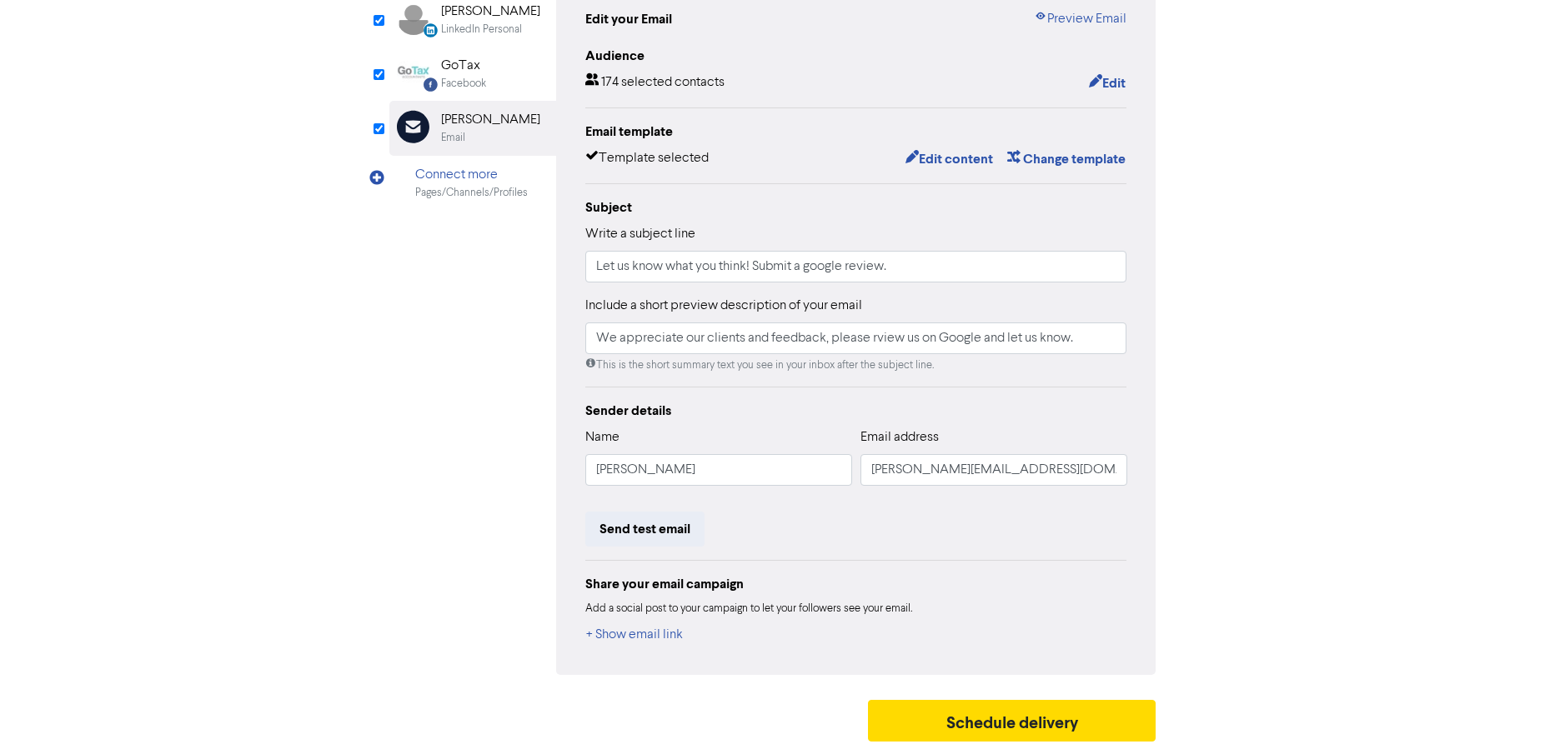
scroll to position [8, 0]
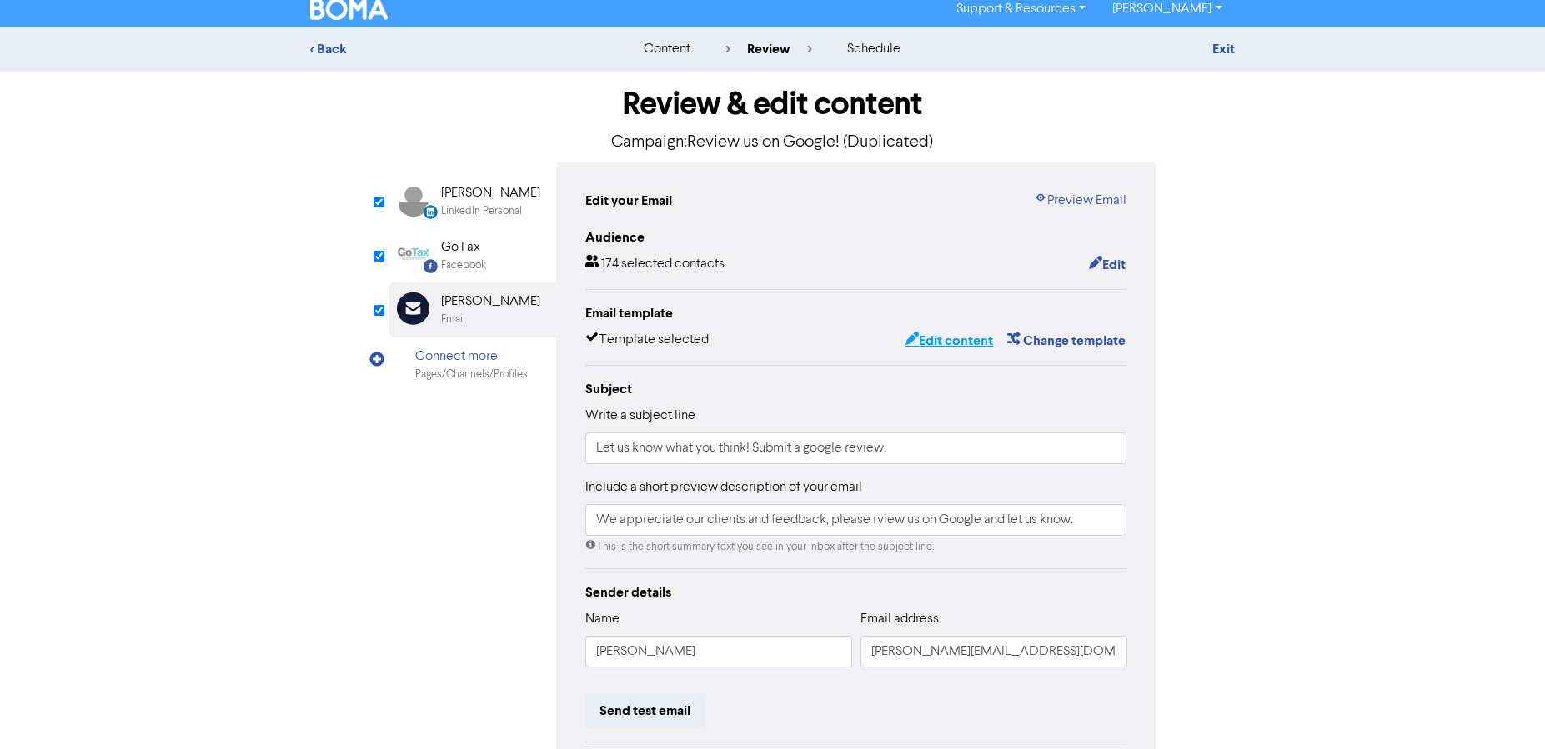
click at [919, 340] on button "Edit content" at bounding box center [948, 341] width 89 height 22
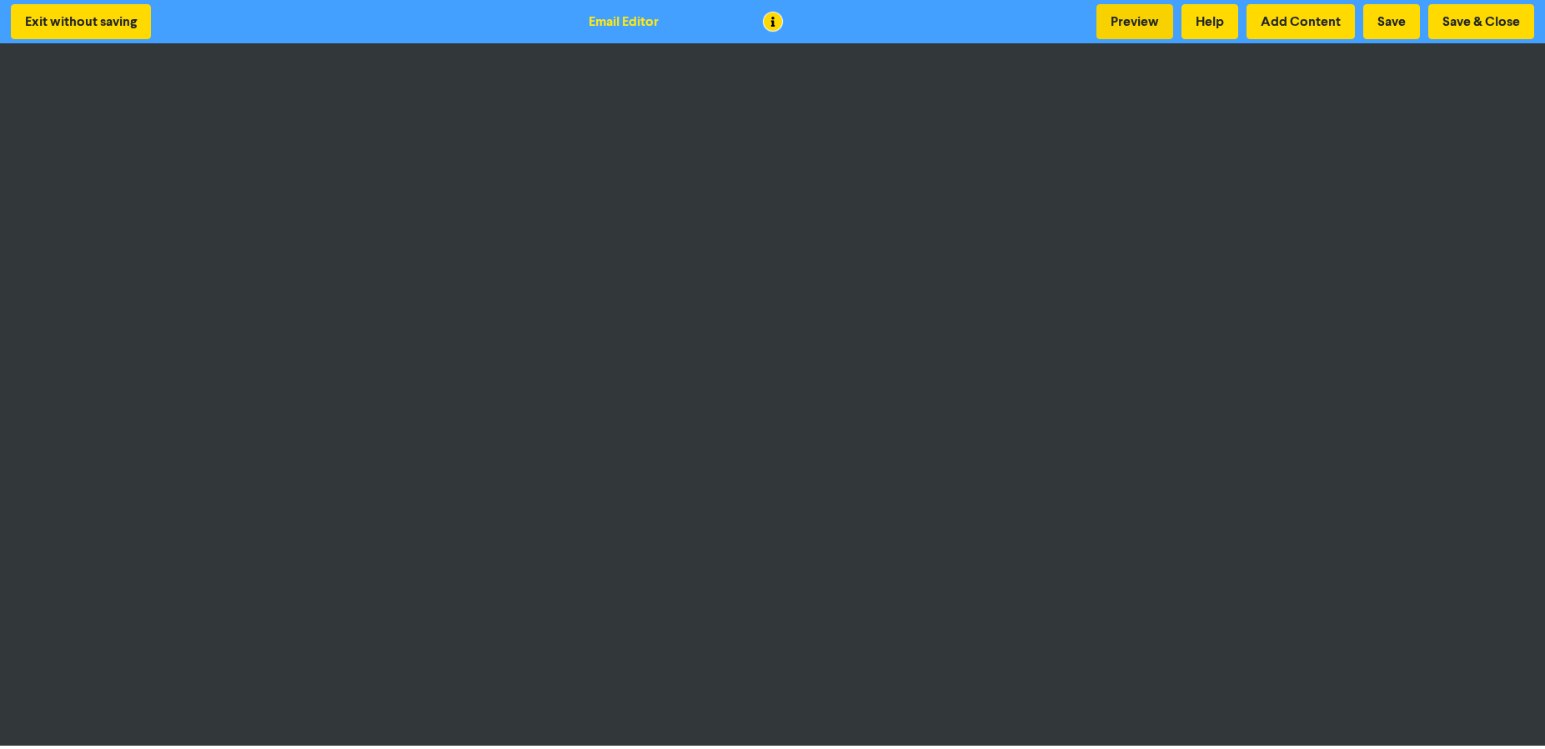
click at [1116, 28] on button "Preview" at bounding box center [1134, 21] width 77 height 35
click at [1446, 22] on button "Save & Close" at bounding box center [1481, 21] width 106 height 35
click at [1469, 23] on button "Save & Close" at bounding box center [1481, 21] width 106 height 35
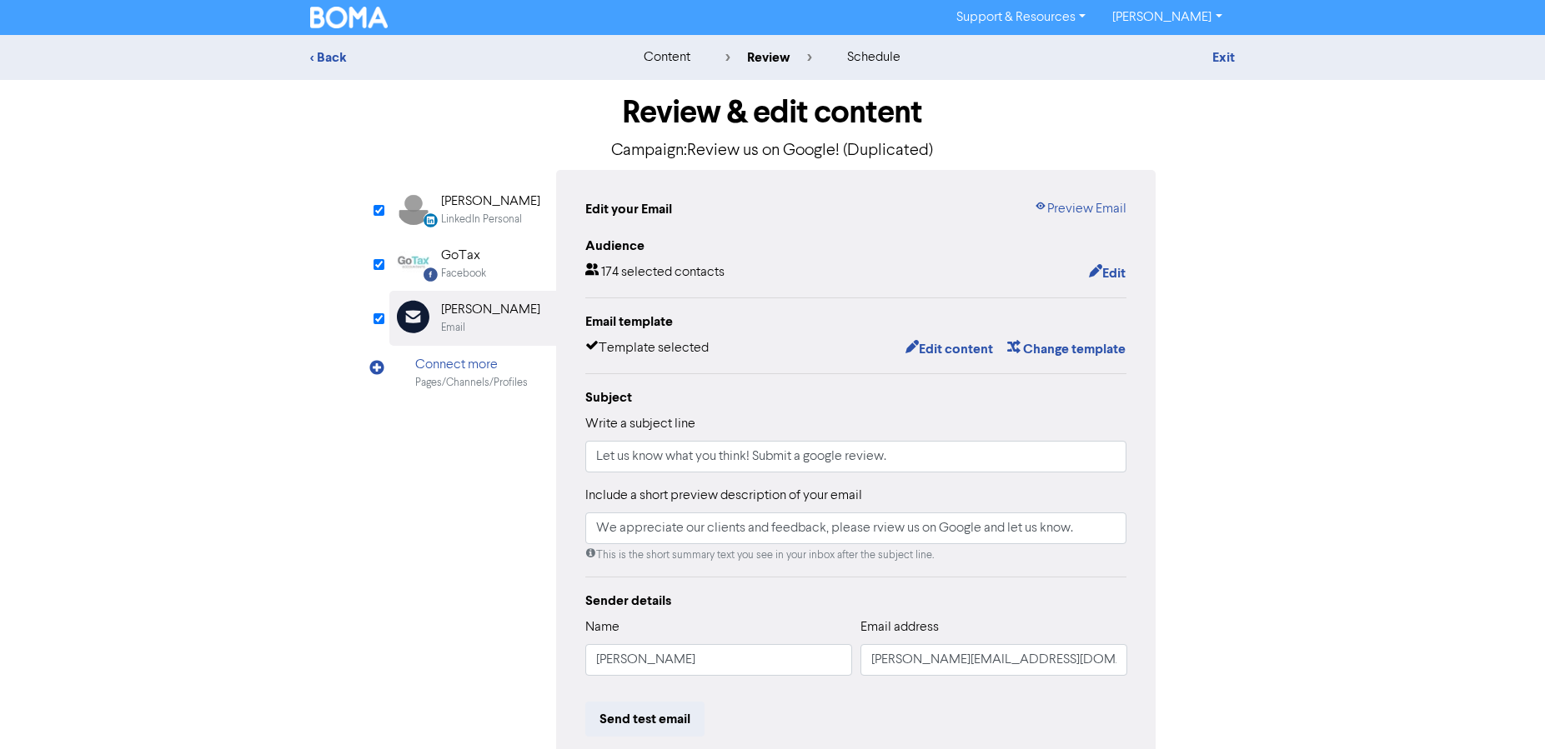
scroll to position [190, 0]
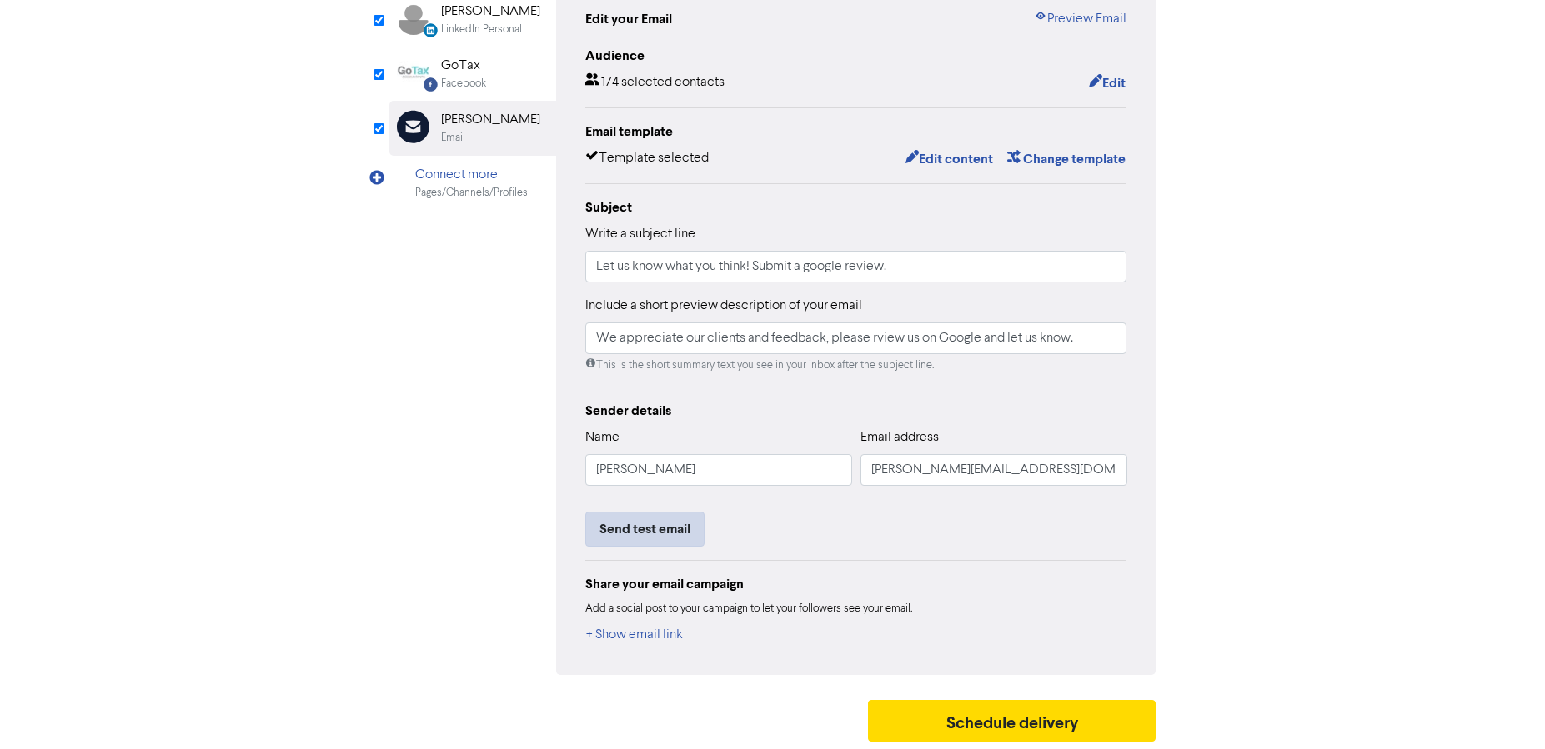
click at [653, 530] on button "Send test email" at bounding box center [644, 529] width 119 height 35
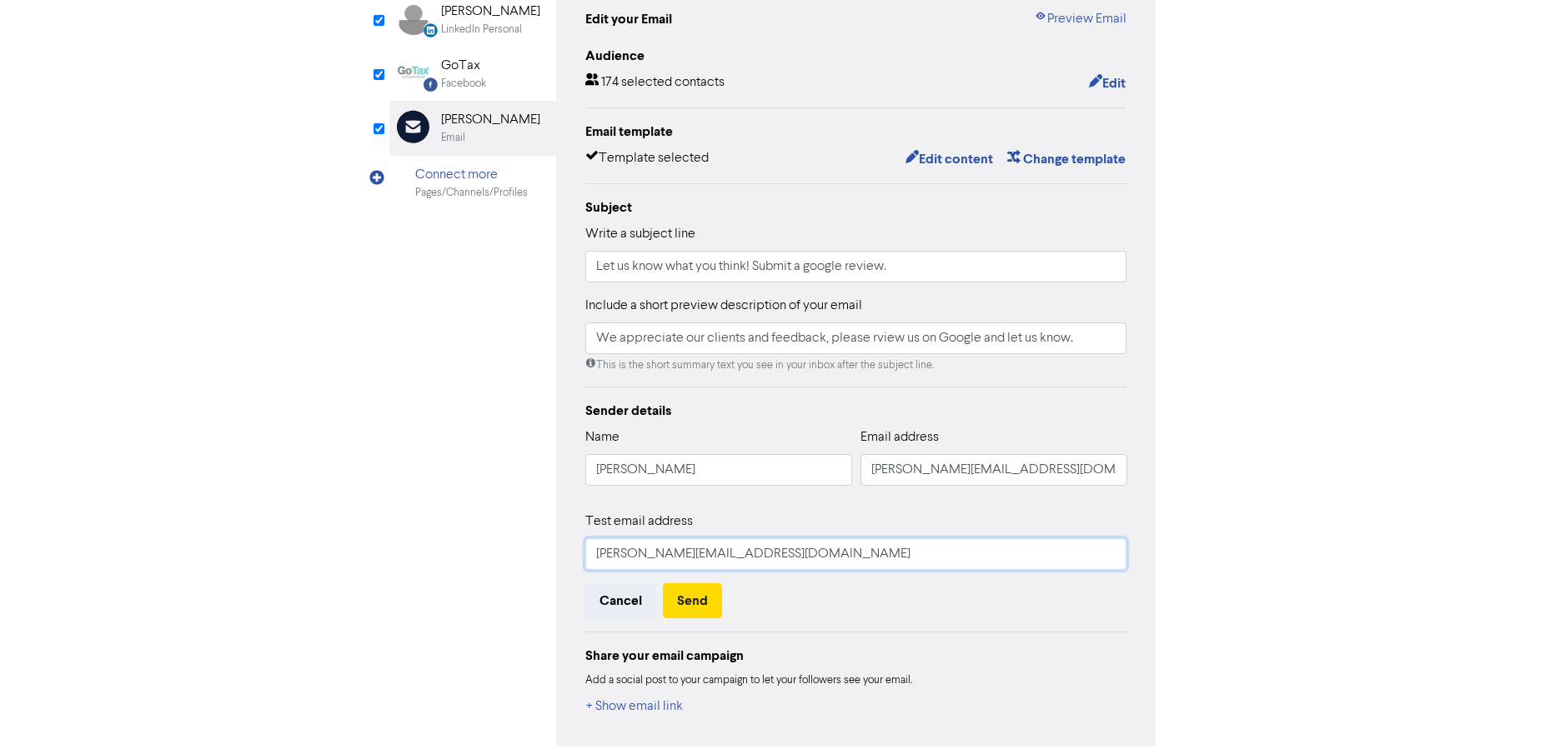
type input "[PERSON_NAME][EMAIL_ADDRESS][DOMAIN_NAME]"
click at [809, 575] on div "Test email address [PERSON_NAME][EMAIL_ADDRESS][DOMAIN_NAME] Cancel Send" at bounding box center [856, 565] width 542 height 107
click at [707, 604] on button "Send" at bounding box center [692, 601] width 59 height 35
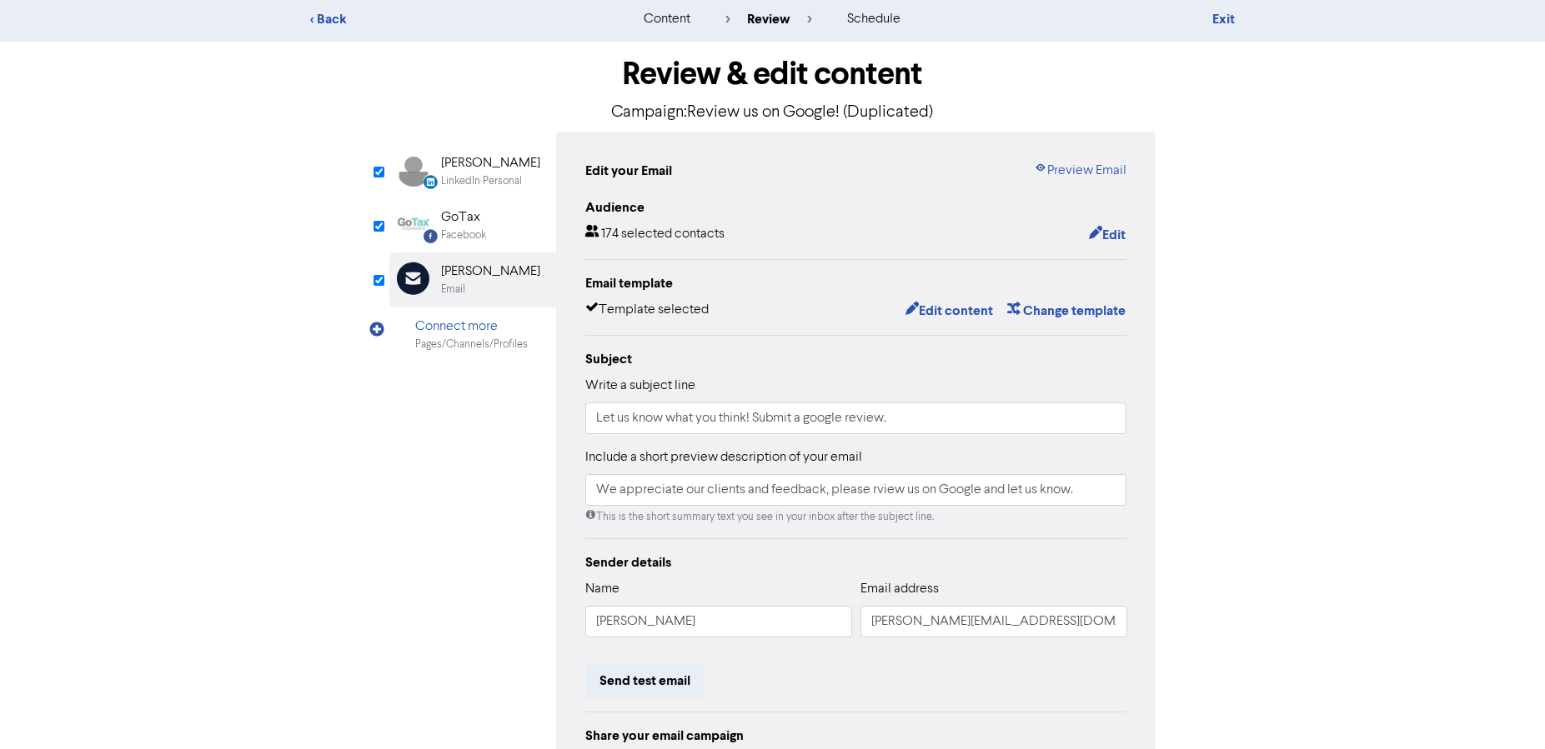
scroll to position [0, 0]
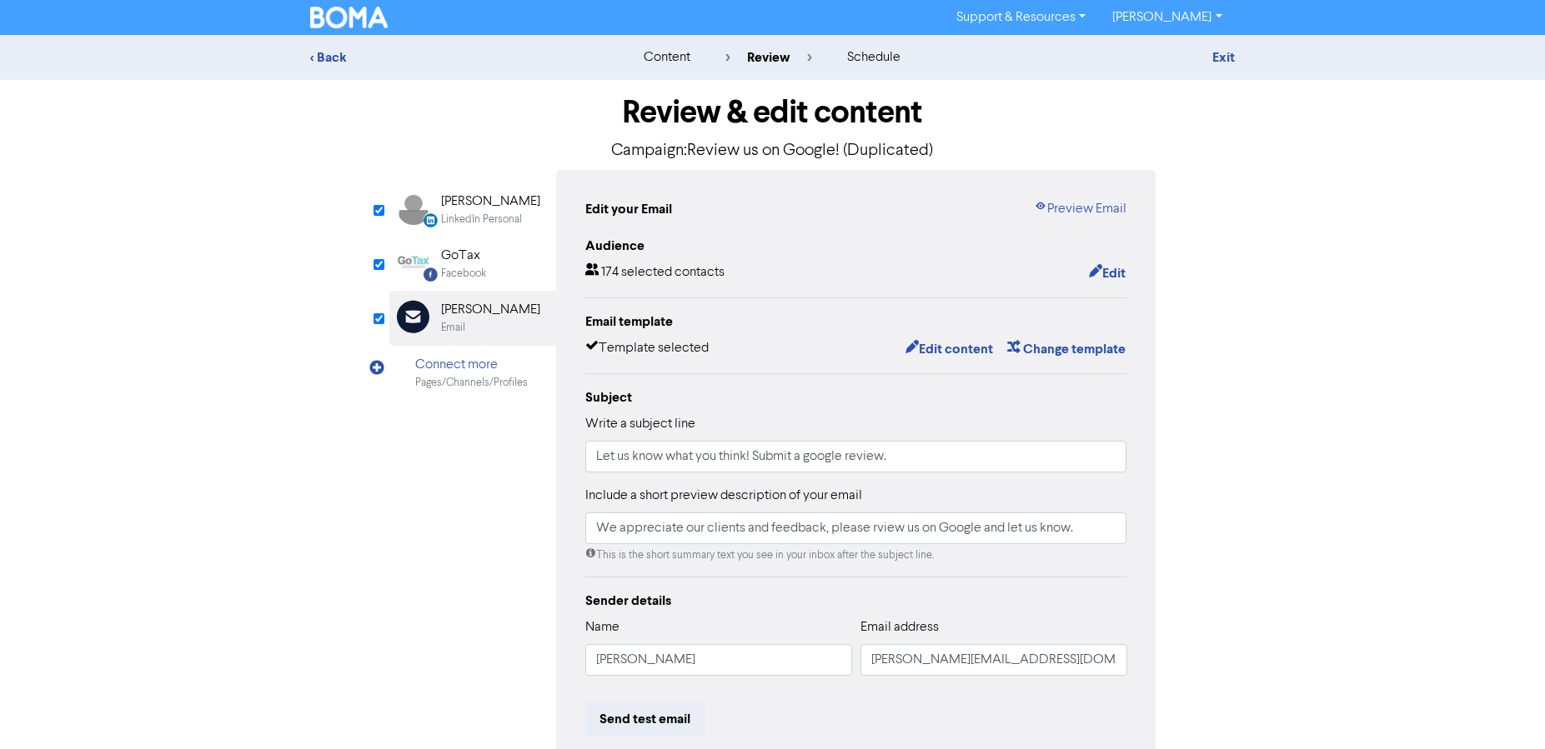
click at [452, 204] on div "[PERSON_NAME]" at bounding box center [490, 202] width 99 height 20
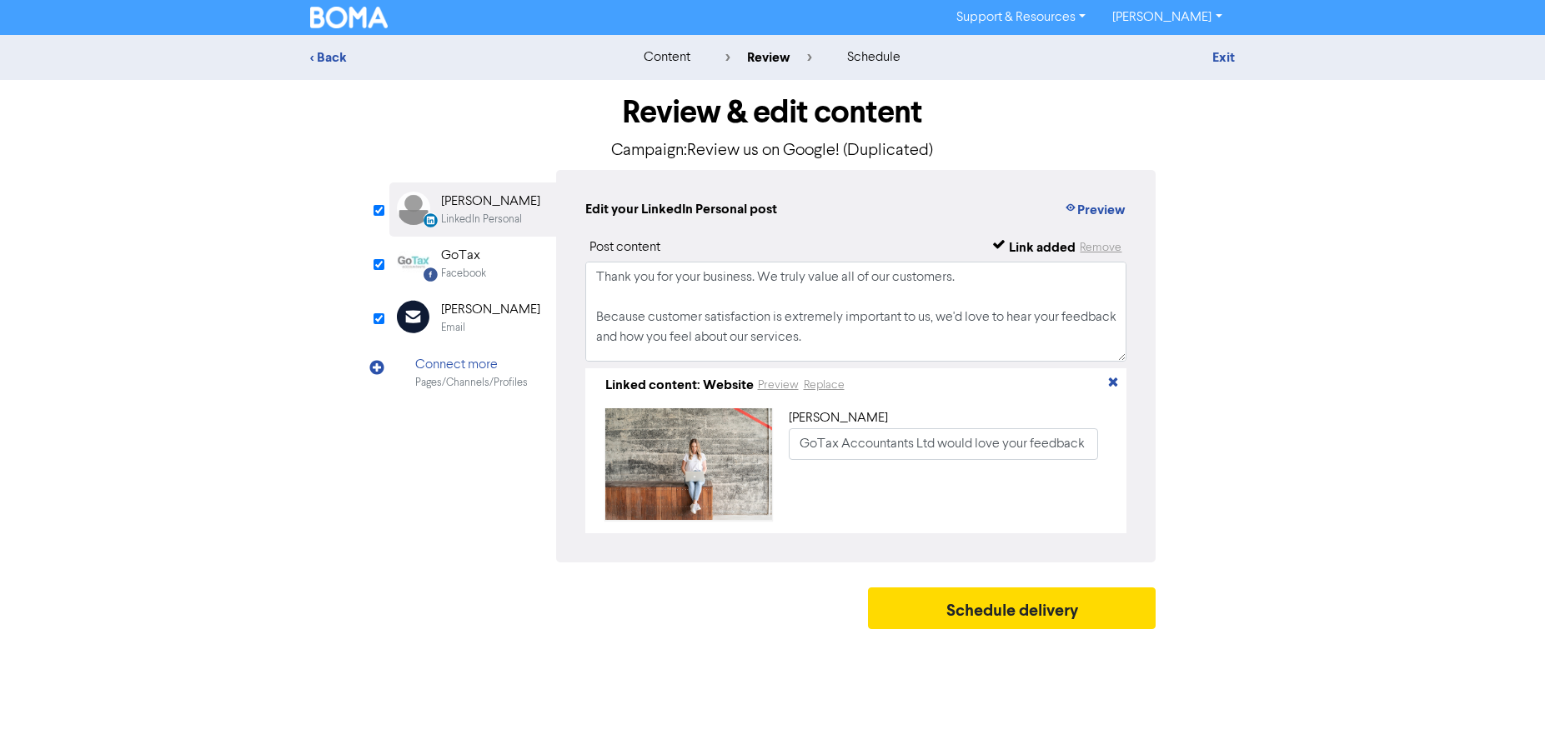
click at [453, 261] on div "GoTax" at bounding box center [463, 256] width 45 height 20
click at [476, 258] on div "GoTax" at bounding box center [463, 256] width 45 height 20
click at [1317, 472] on div "< Back content review schedule Exit Review & edit content Campaign: Review us o…" at bounding box center [772, 336] width 1545 height 603
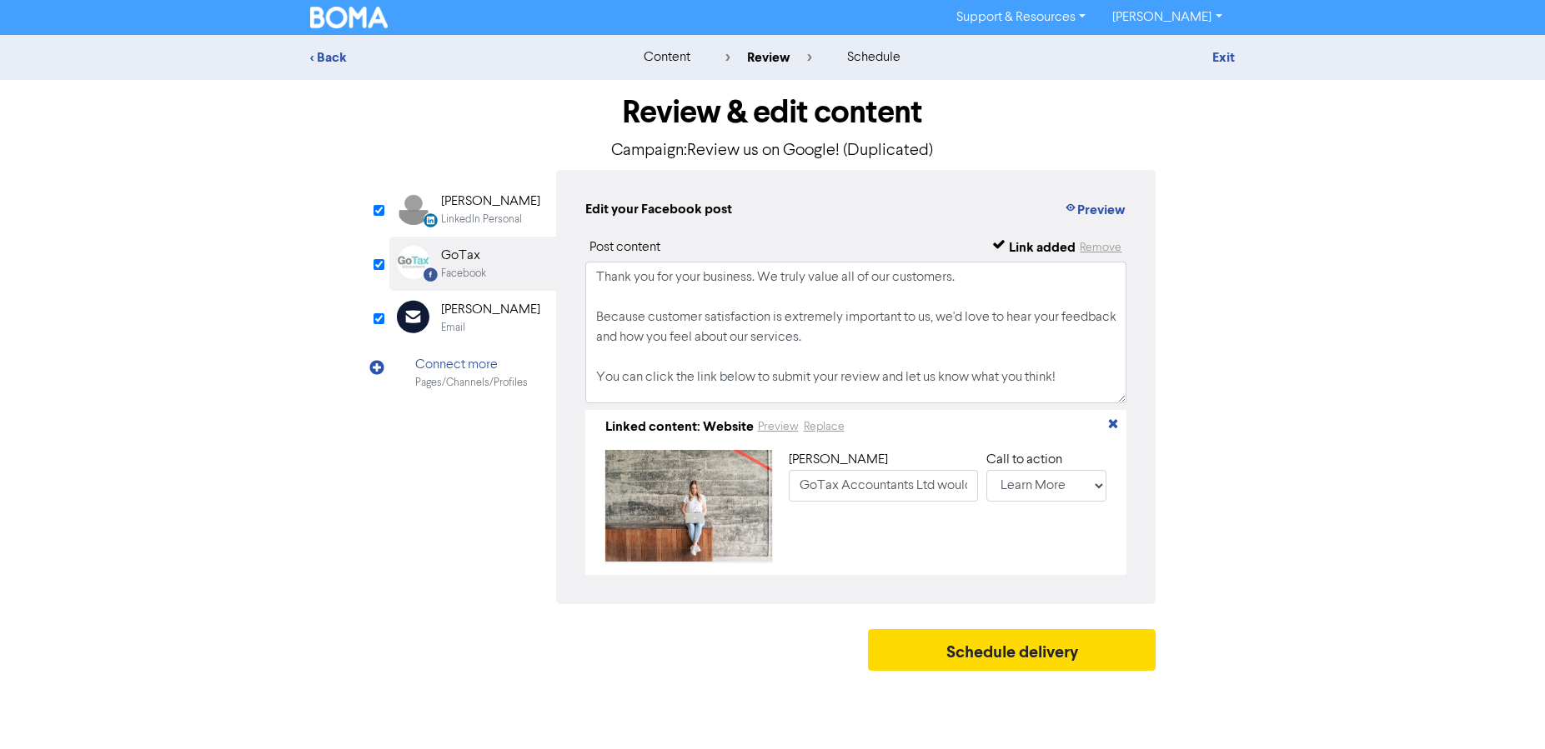
click at [1126, 399] on textarea "Thank you for your business. We truly value all of our customers. Because custo…" at bounding box center [856, 333] width 542 height 142
click at [941, 659] on button "Schedule delivery" at bounding box center [1012, 650] width 288 height 42
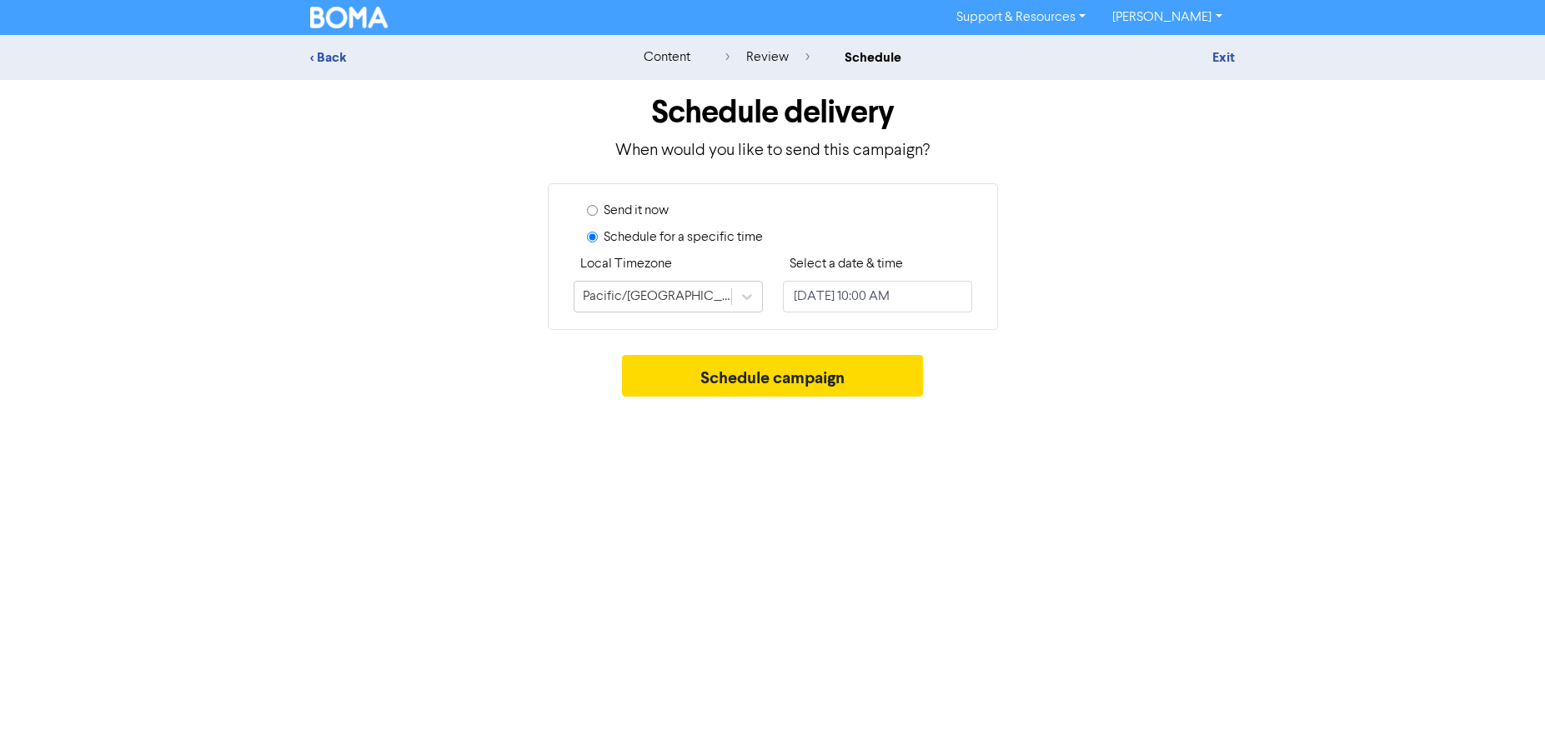
click at [589, 211] on input "Send it now" at bounding box center [592, 210] width 11 height 11
radio input "true"
radio input "false"
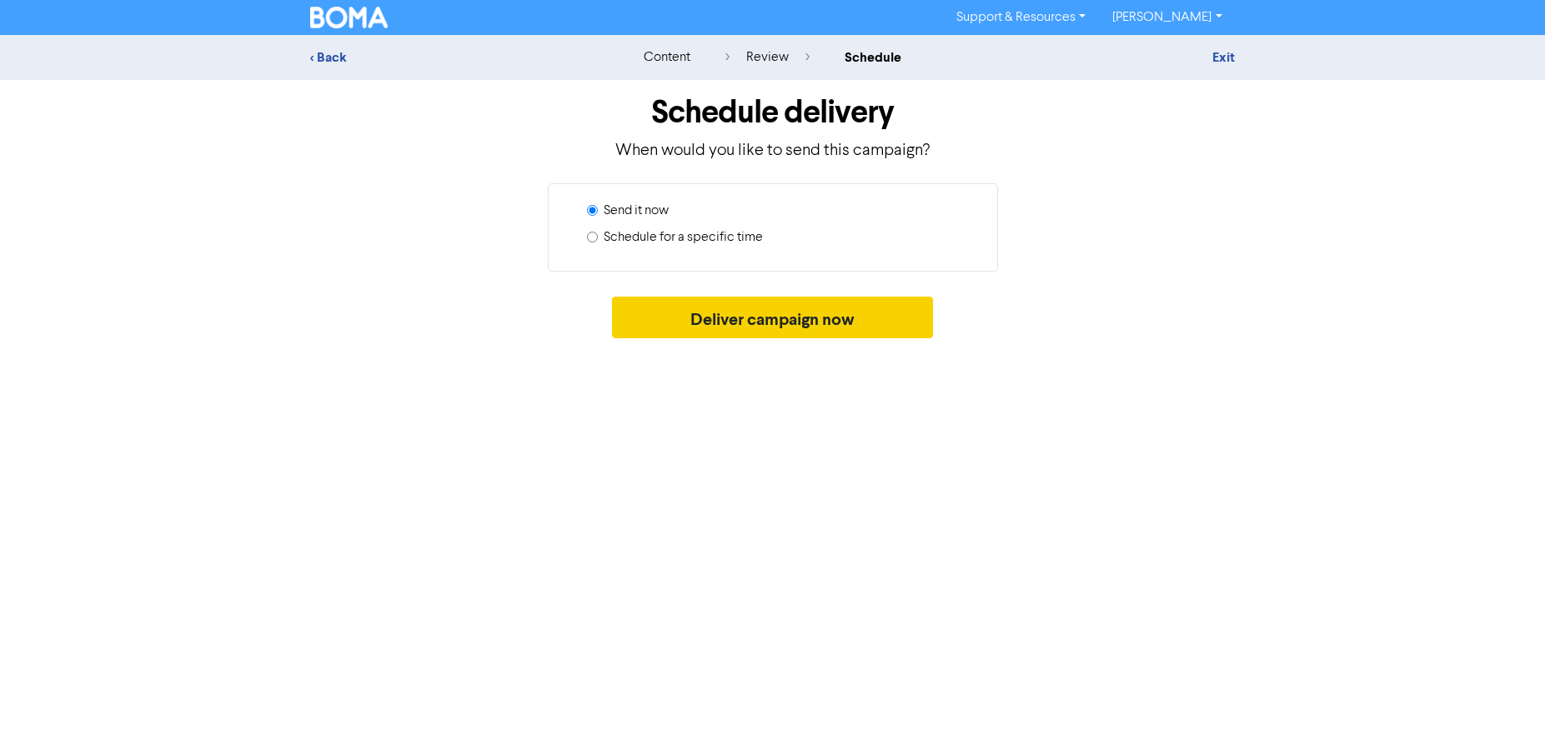
click at [786, 330] on button "Deliver campaign now" at bounding box center [772, 318] width 321 height 42
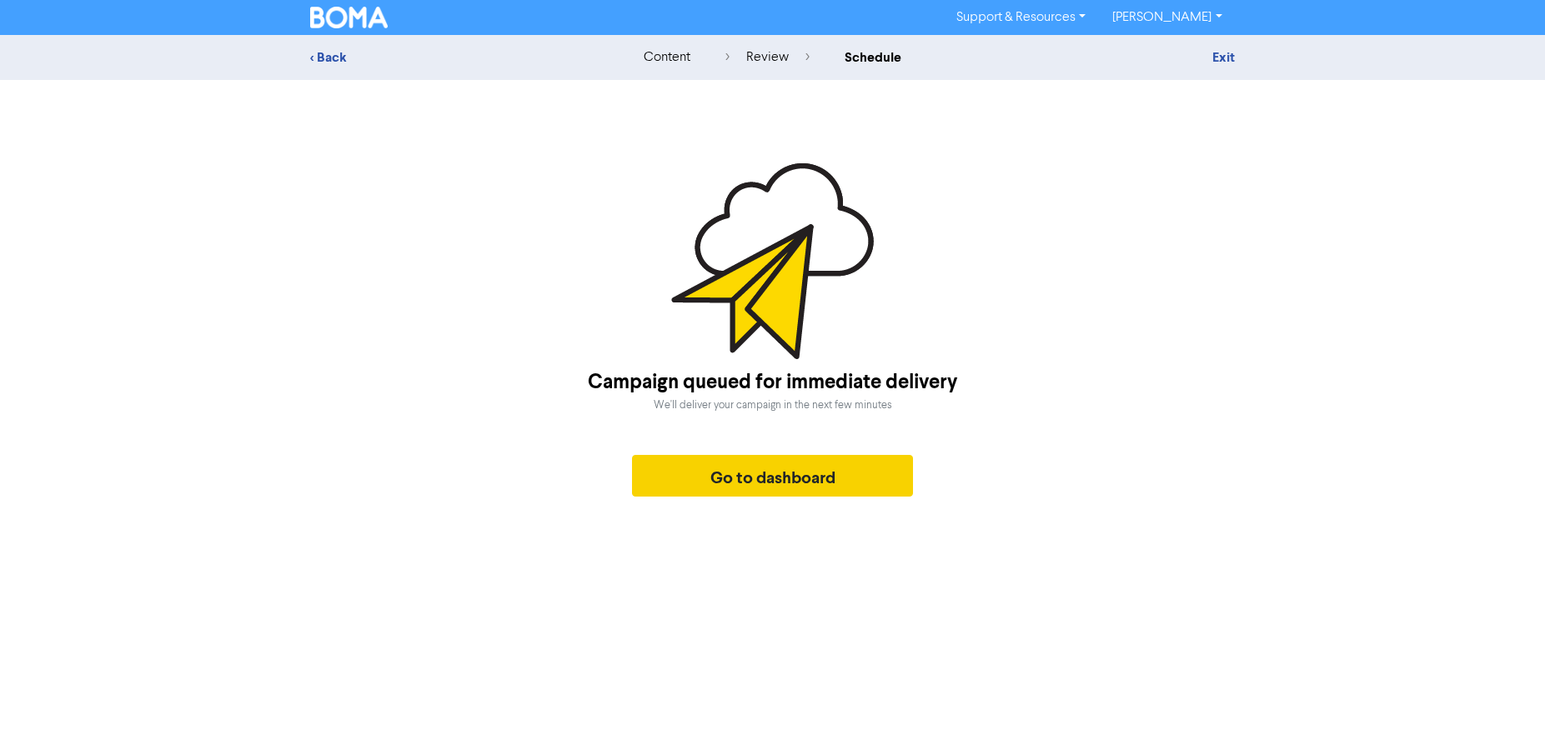
click at [831, 480] on button "Go to dashboard" at bounding box center [773, 476] width 282 height 42
